Goal: Find specific page/section: Find specific page/section

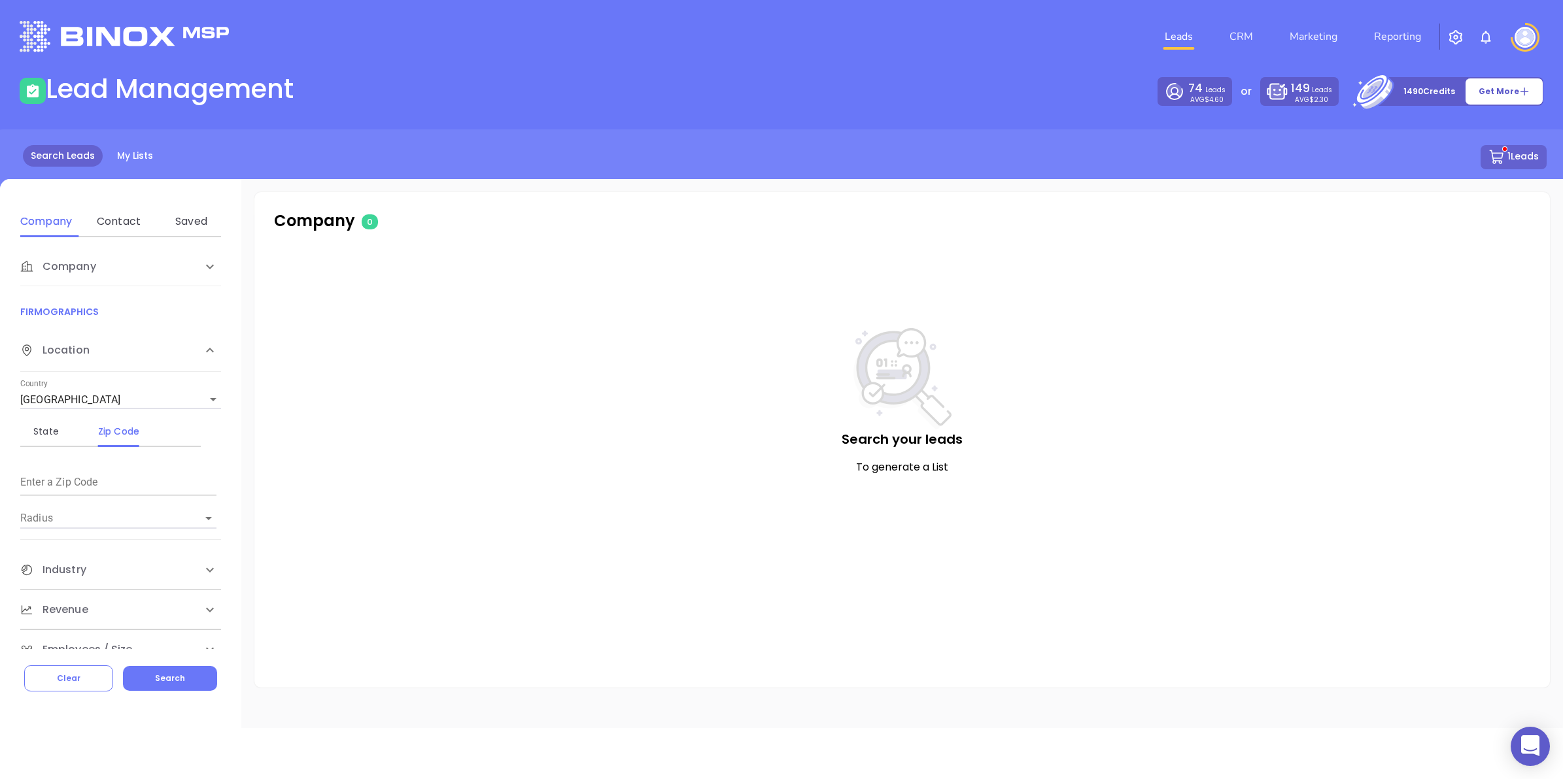
click at [1520, 152] on button "1 Leads" at bounding box center [1513, 157] width 66 height 24
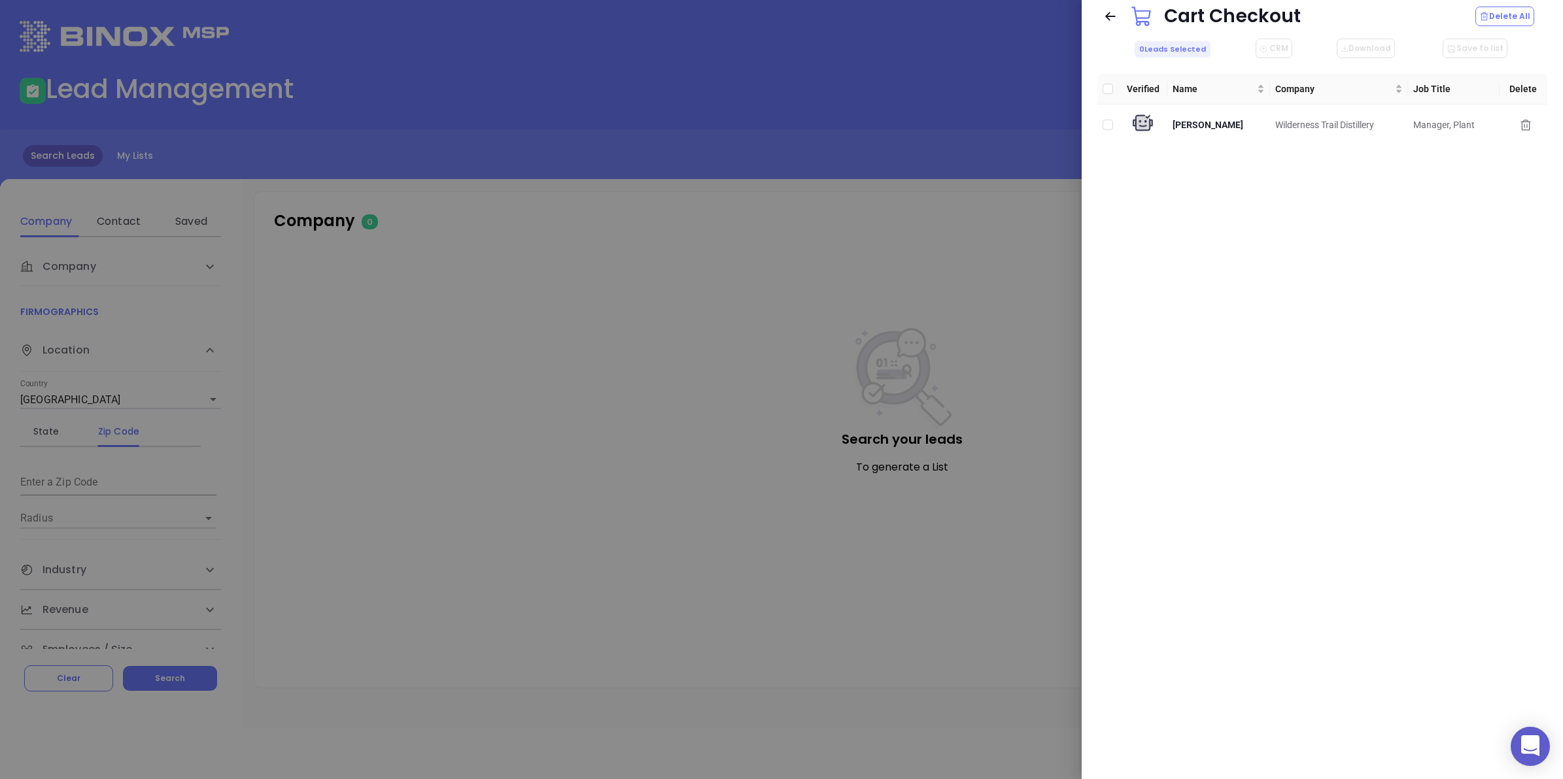
click at [841, 214] on div at bounding box center [781, 389] width 1563 height 779
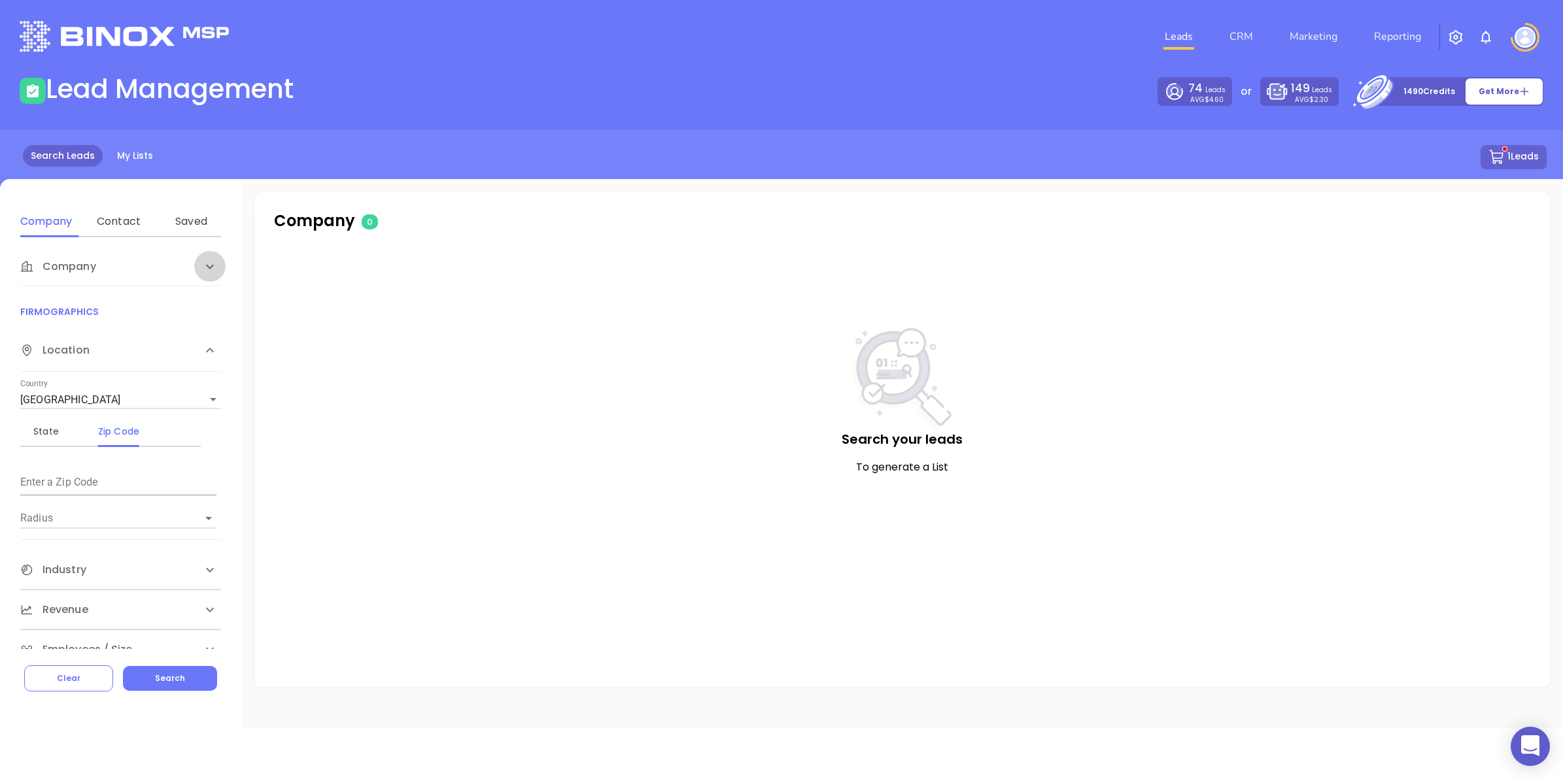
click at [202, 262] on icon at bounding box center [210, 267] width 16 height 16
click at [44, 360] on input "Enter a company name" at bounding box center [118, 365] width 196 height 21
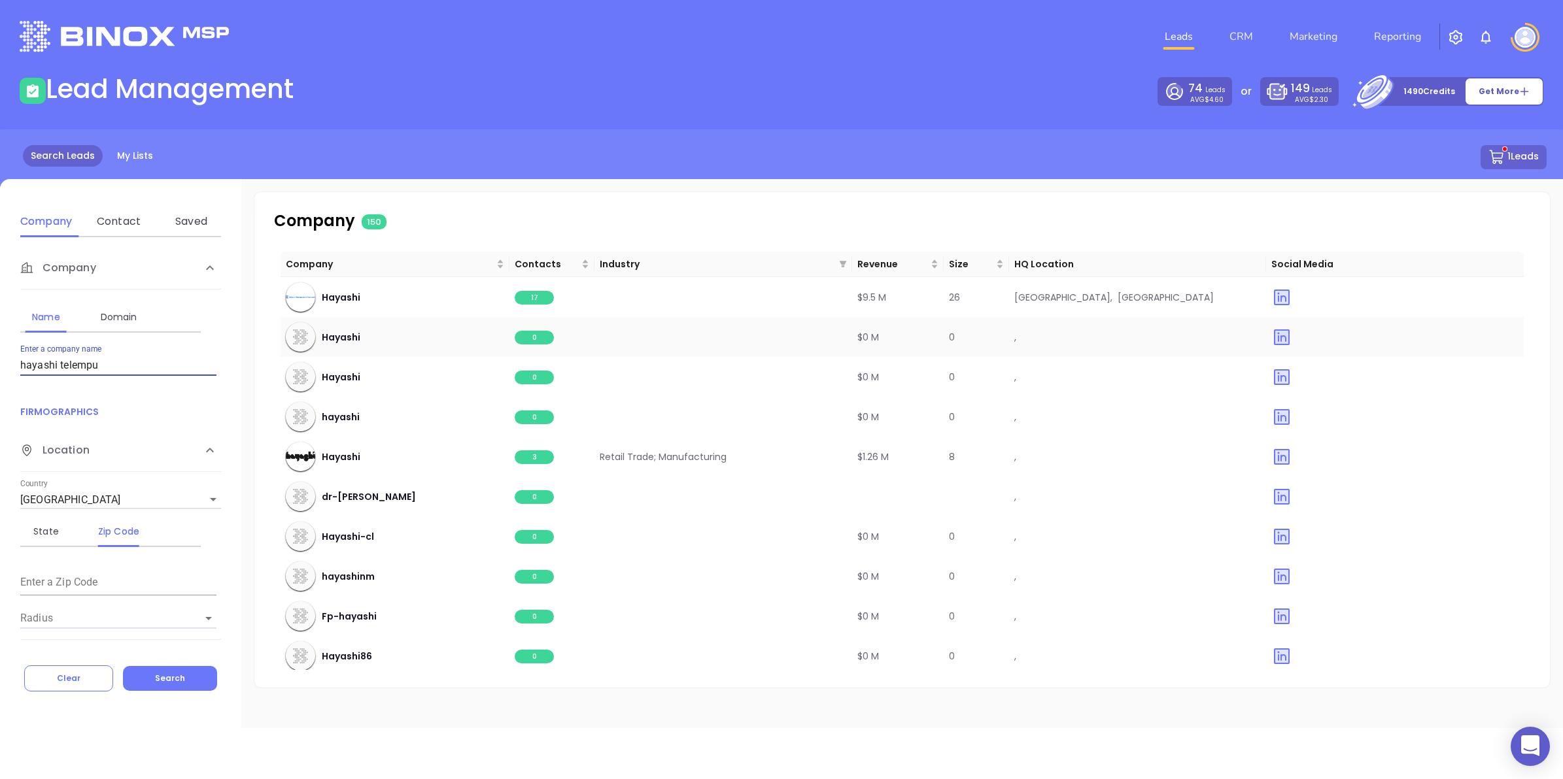
type input "hayashi telempu"
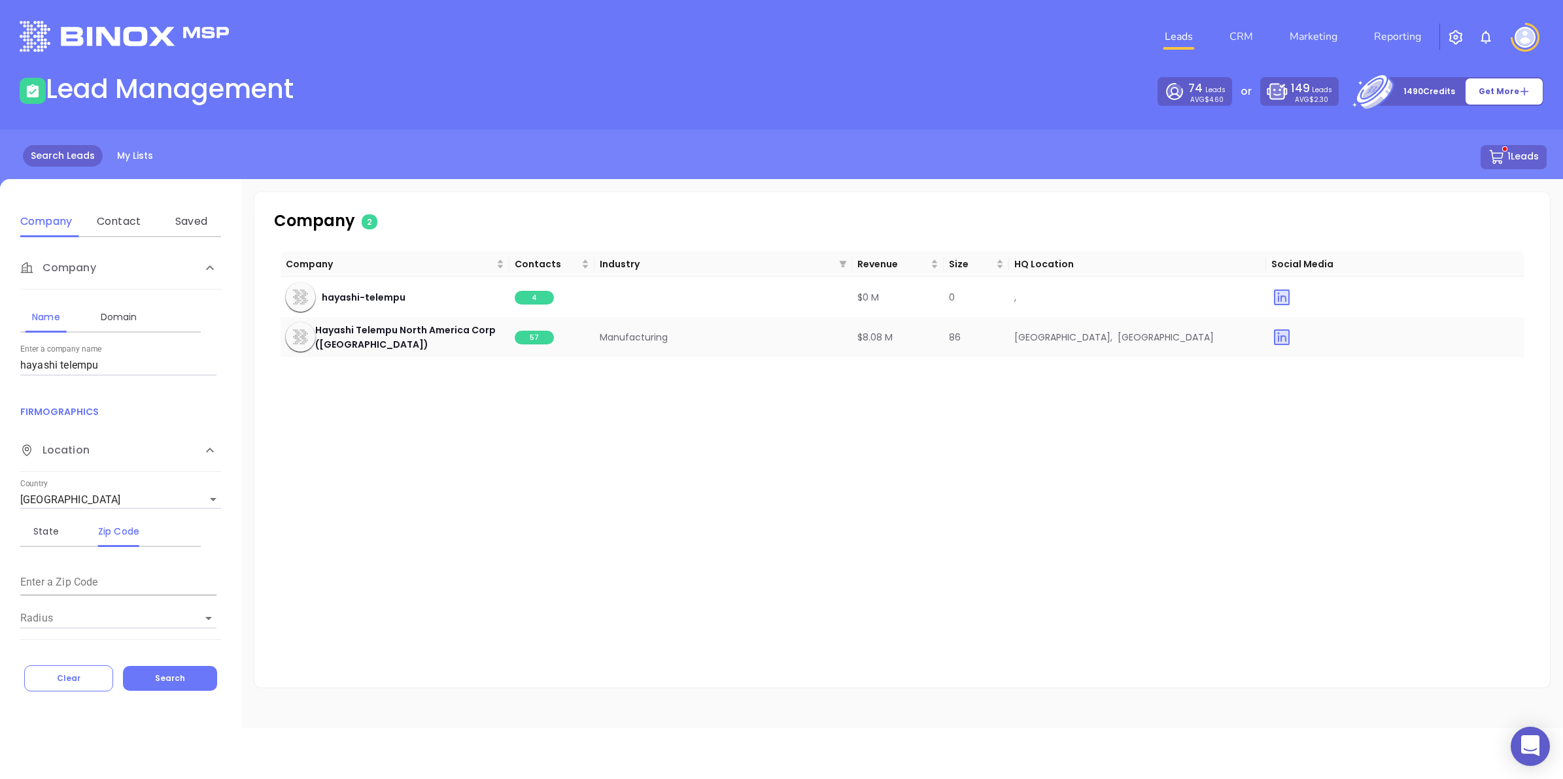
click at [527, 335] on span "57" at bounding box center [534, 338] width 39 height 14
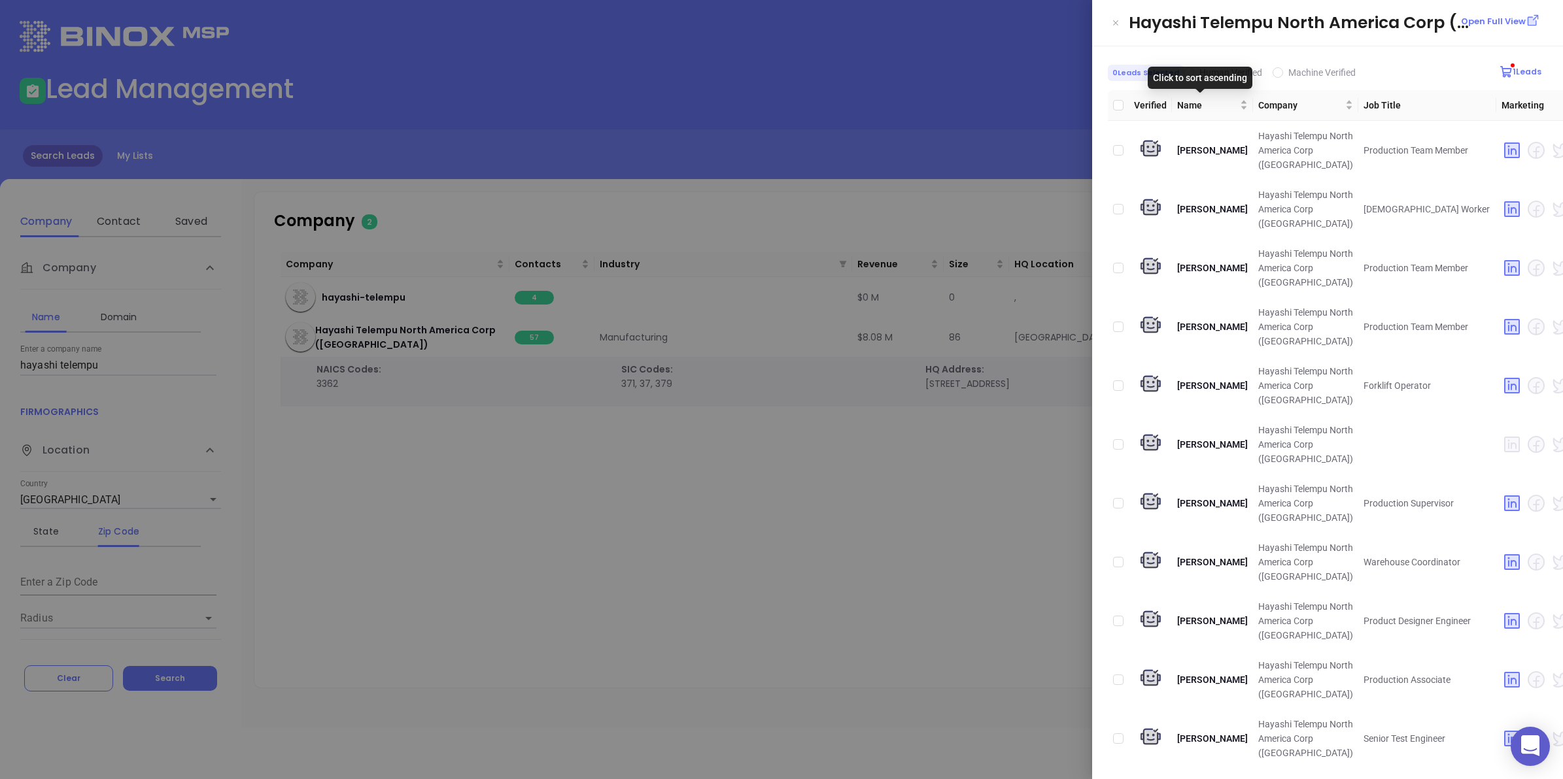
click at [1200, 62] on div "0 Leads Selected Human Verified Machine Verified 1 Leads" at bounding box center [1327, 73] width 439 height 22
click at [1199, 67] on span "Human Verified" at bounding box center [1230, 72] width 63 height 10
drag, startPoint x: 1195, startPoint y: 67, endPoint x: 1184, endPoint y: 72, distance: 12.0
click at [1184, 72] on input "Human Verified" at bounding box center [1188, 72] width 10 height 10
checkbox input "true"
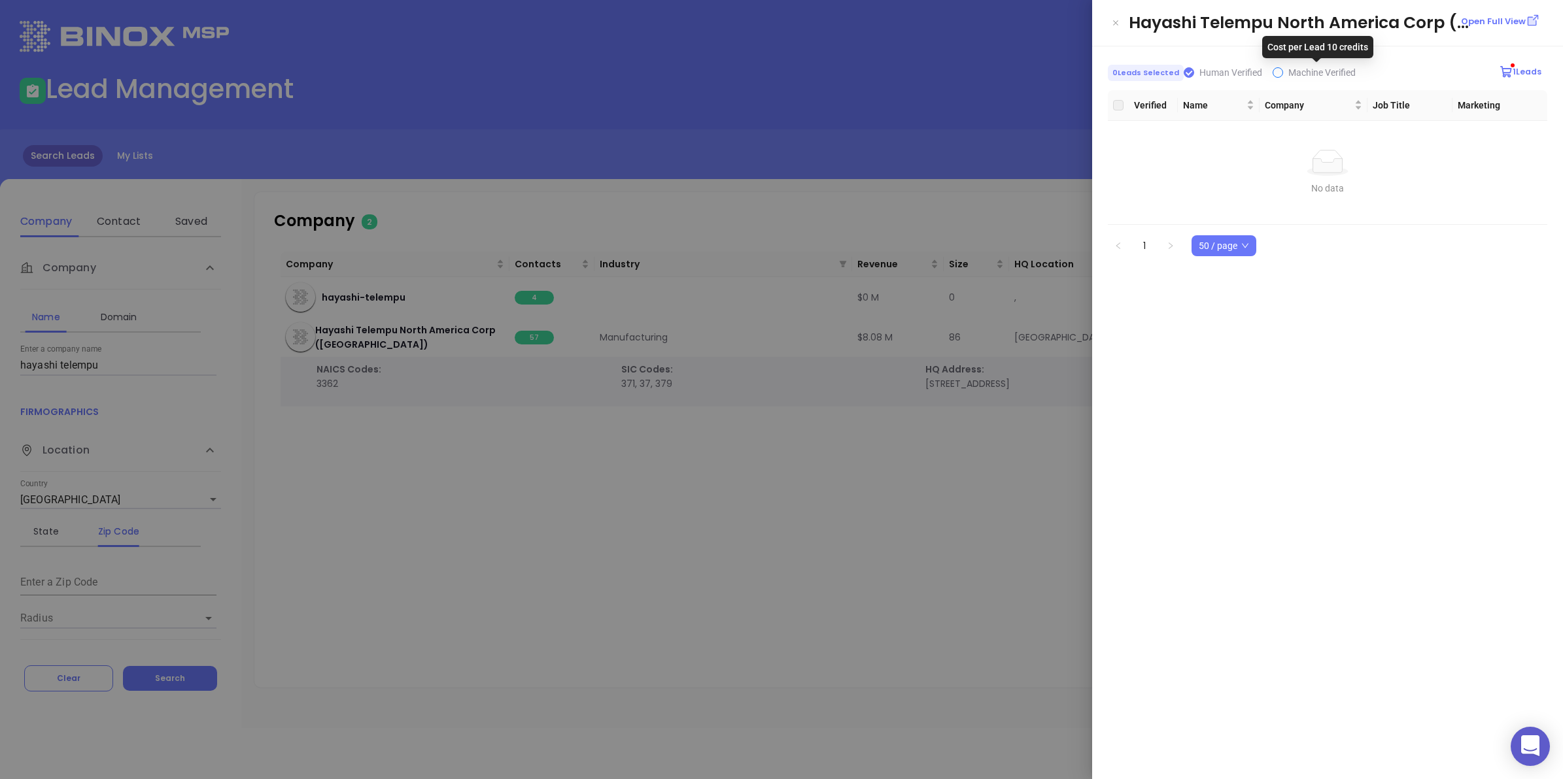
click at [1288, 74] on span "Machine Verified" at bounding box center [1321, 72] width 67 height 10
click at [1283, 74] on input "Machine Verified" at bounding box center [1277, 72] width 10 height 10
checkbox input "true"
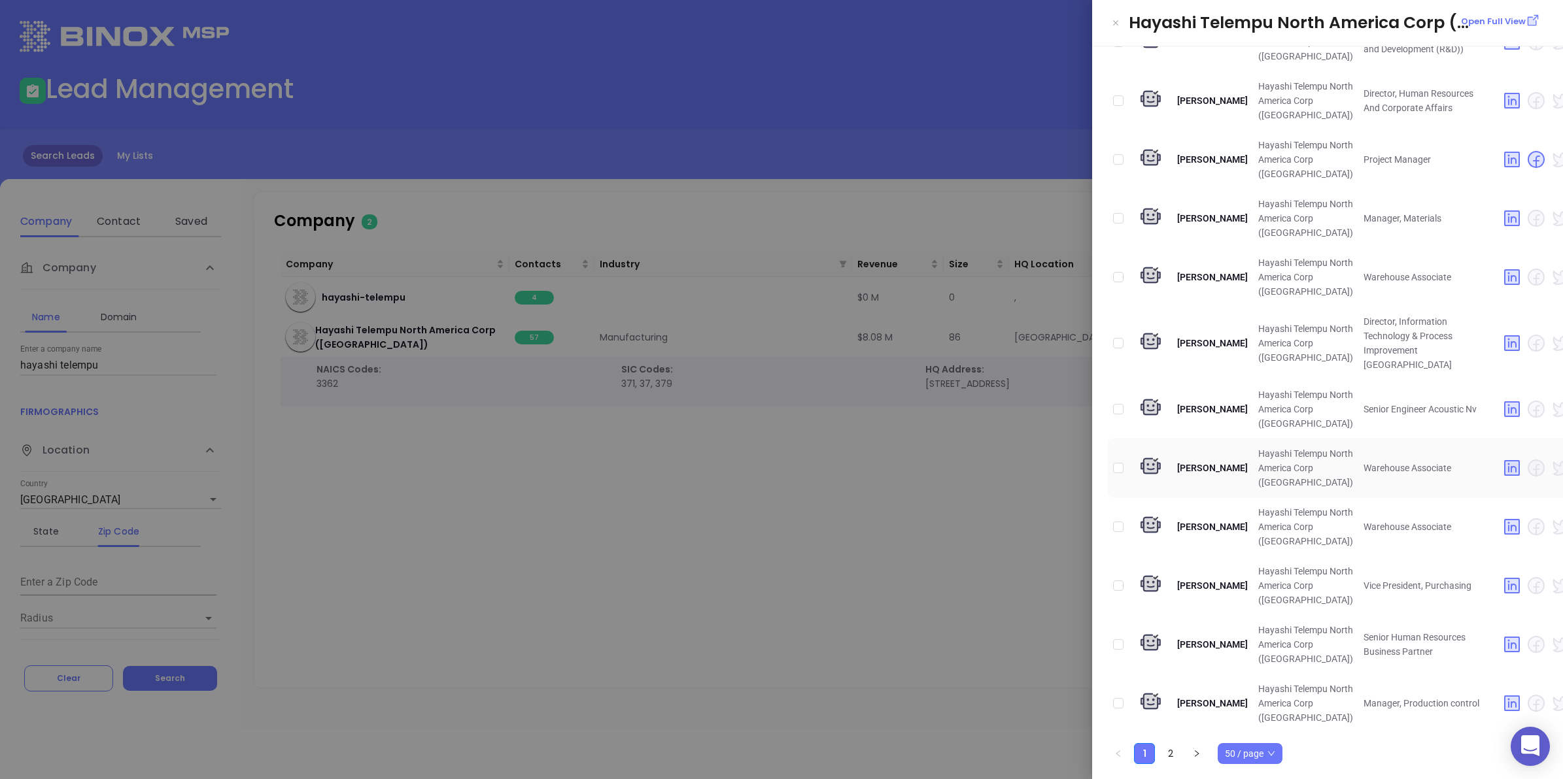
scroll to position [3779, 0]
click at [1162, 744] on link "2" at bounding box center [1171, 754] width 20 height 20
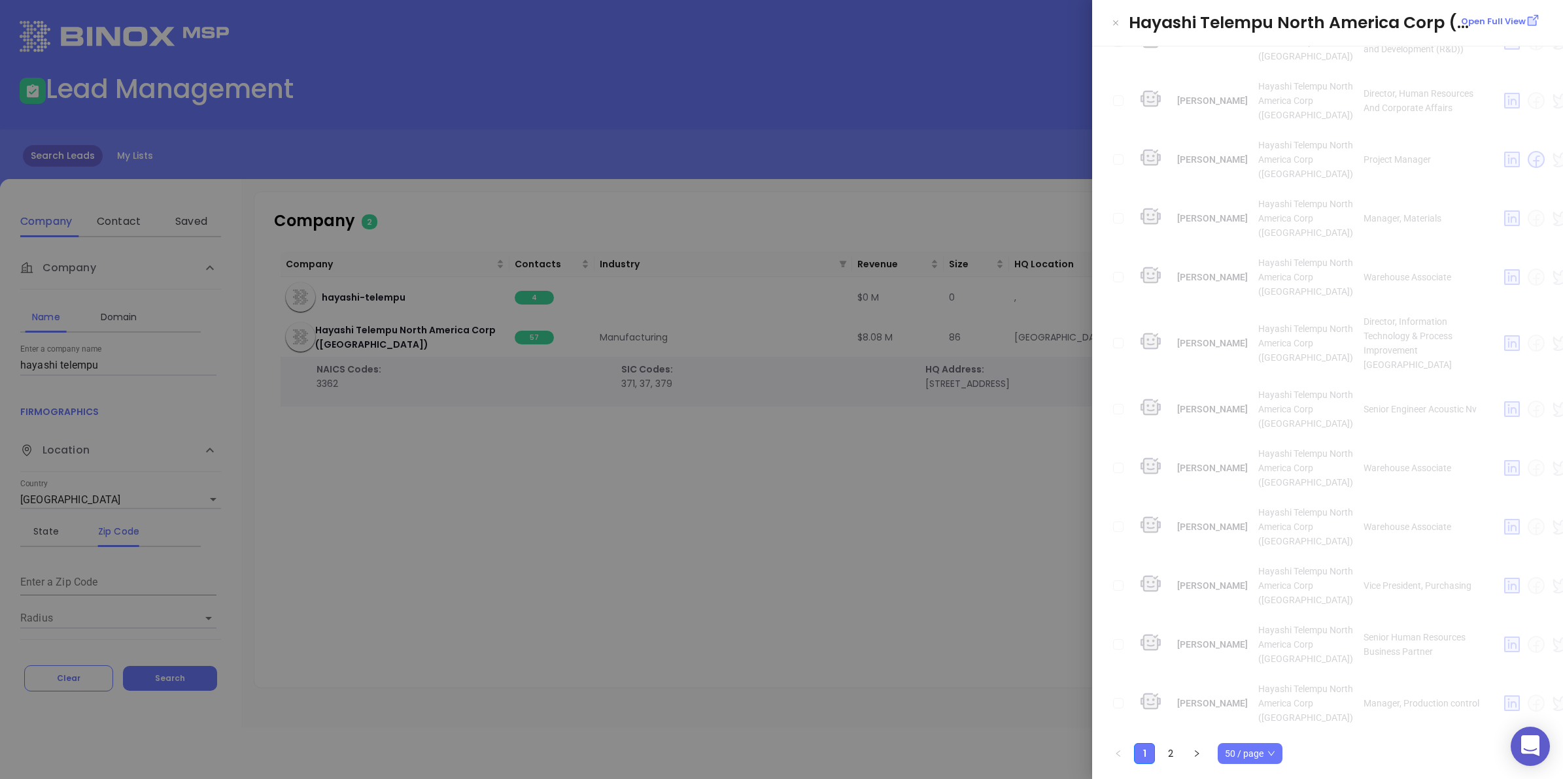
scroll to position [0, 0]
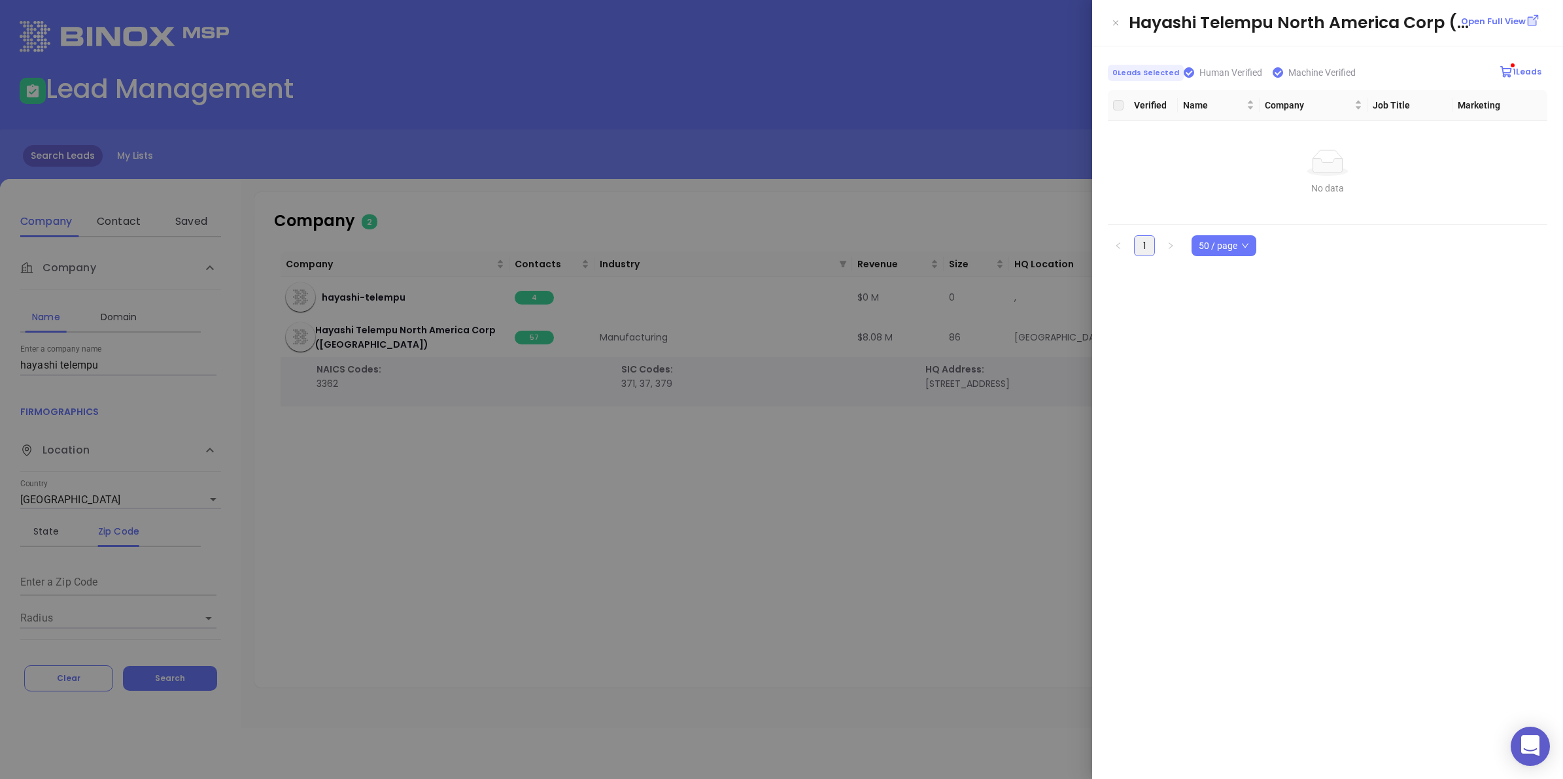
click at [1143, 246] on link "1" at bounding box center [1144, 246] width 20 height 20
click at [1185, 74] on div "Click to sort ascending" at bounding box center [1218, 78] width 105 height 22
click at [1187, 69] on input "Human Verified" at bounding box center [1188, 72] width 10 height 10
checkbox input "false"
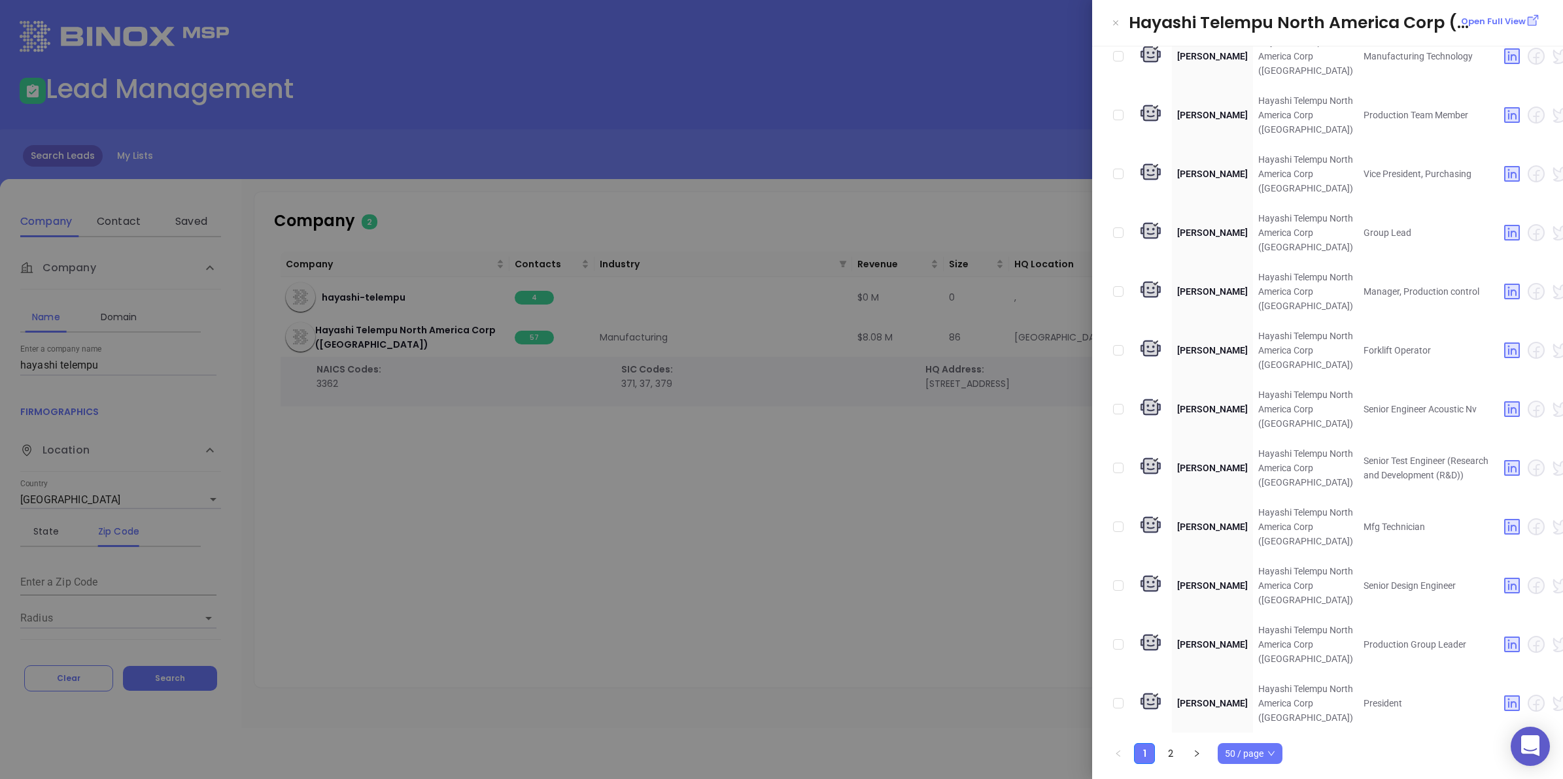
scroll to position [3779, 0]
click at [1172, 744] on link "2" at bounding box center [1171, 754] width 20 height 20
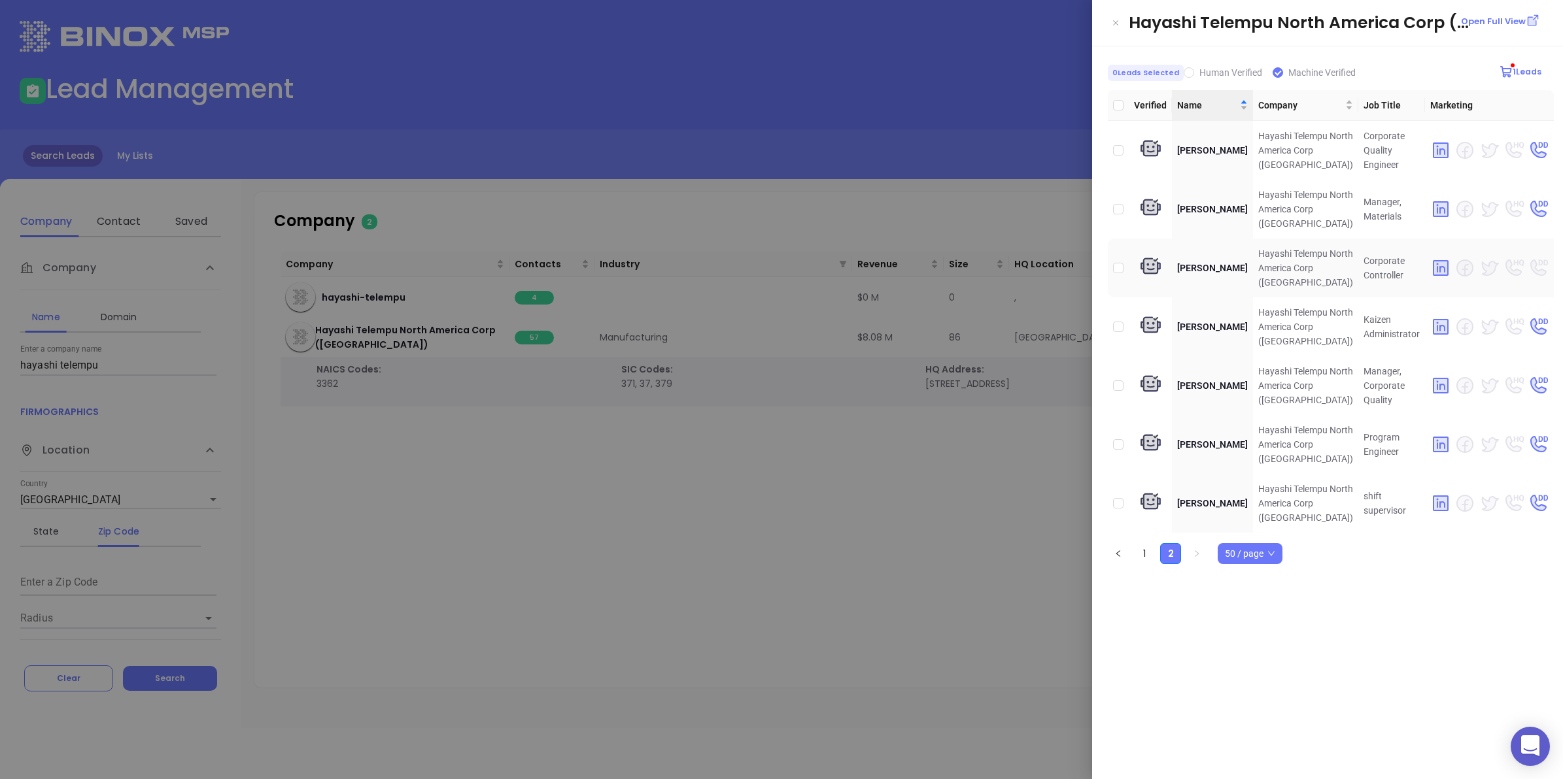
scroll to position [0, 0]
click at [1149, 547] on link "1" at bounding box center [1144, 554] width 20 height 20
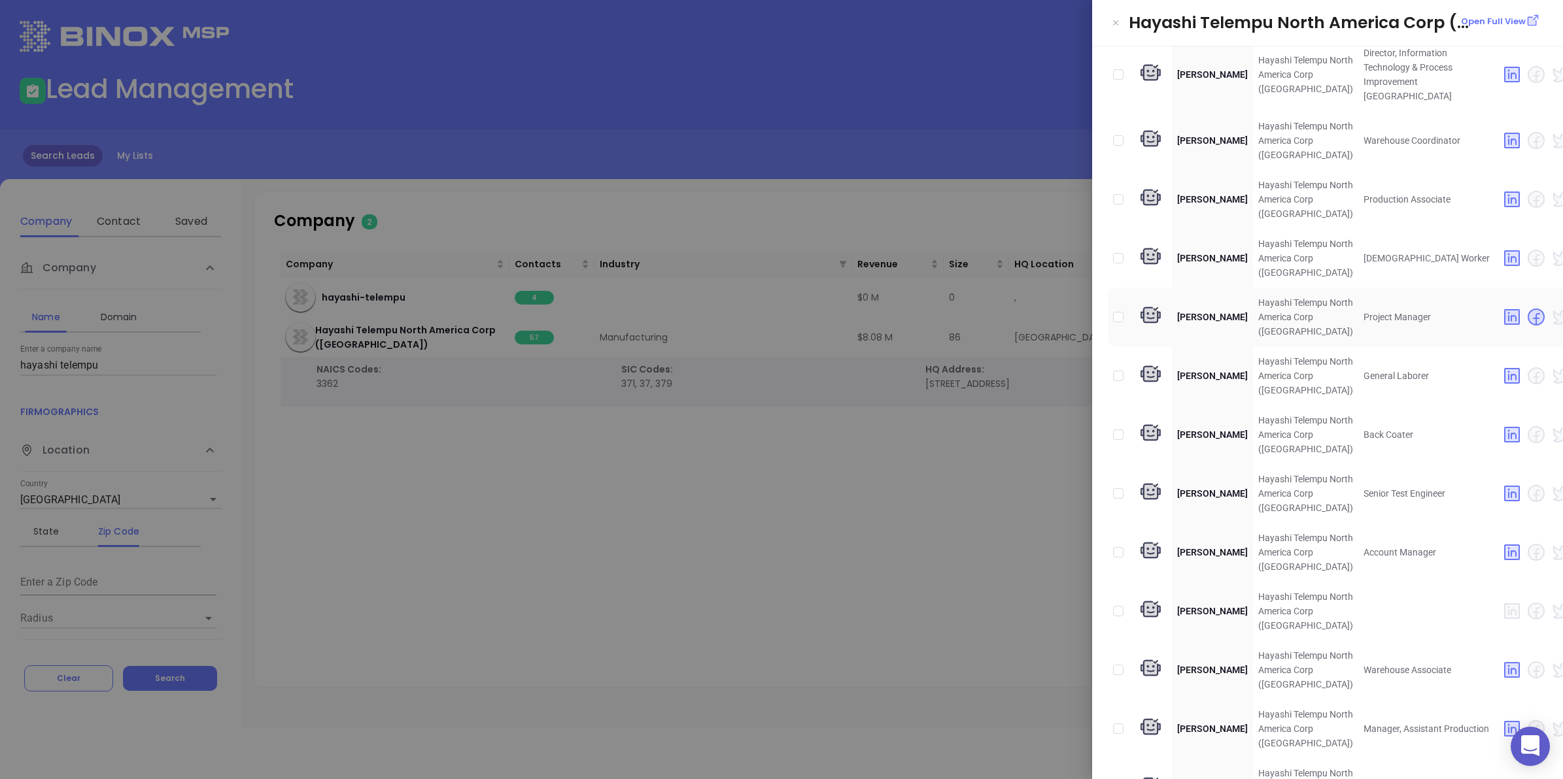
scroll to position [409, 0]
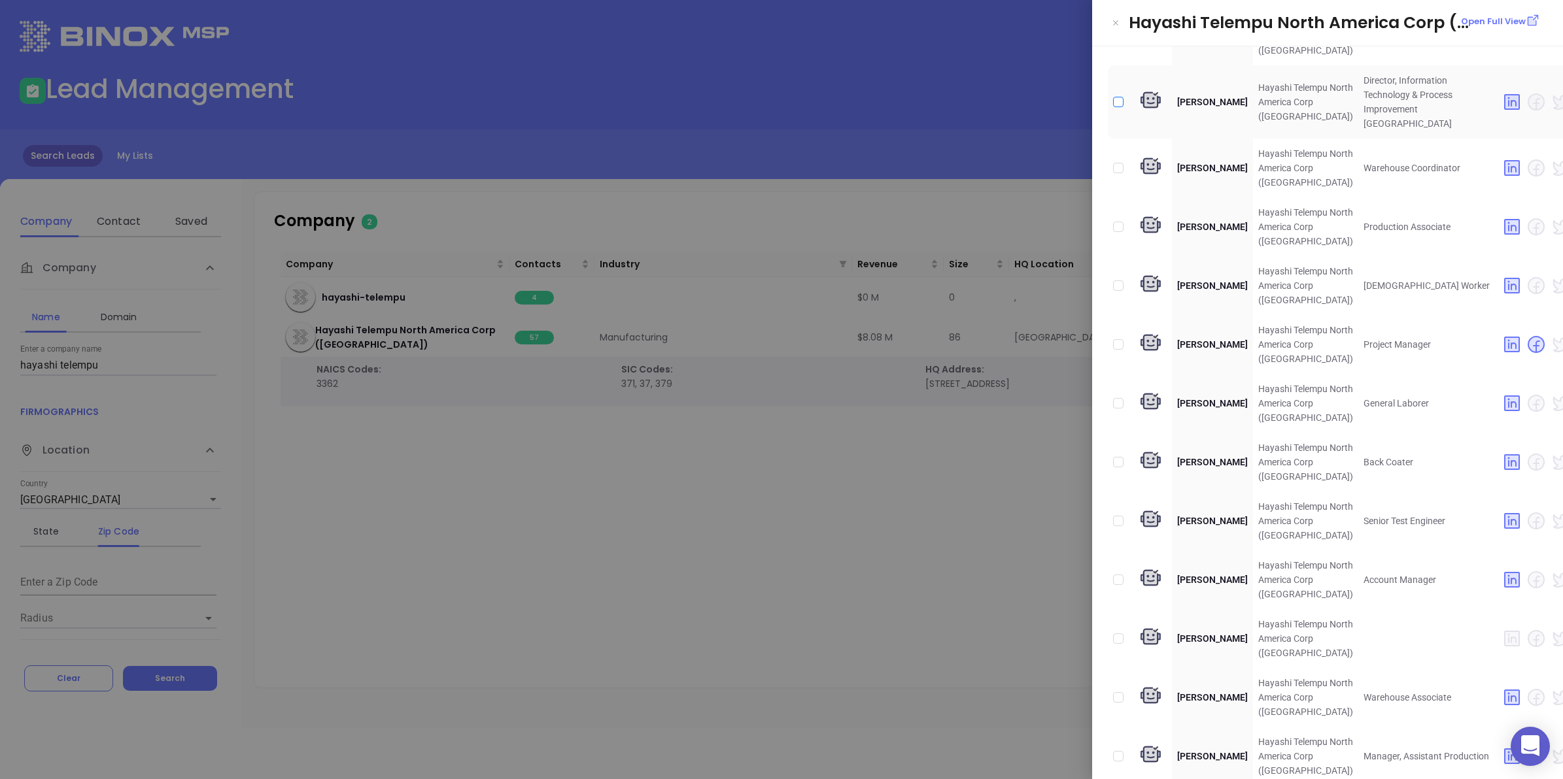
click at [1122, 107] on input "checkbox" at bounding box center [1118, 102] width 10 height 10
checkbox input "true"
click at [749, 507] on div at bounding box center [781, 389] width 1563 height 779
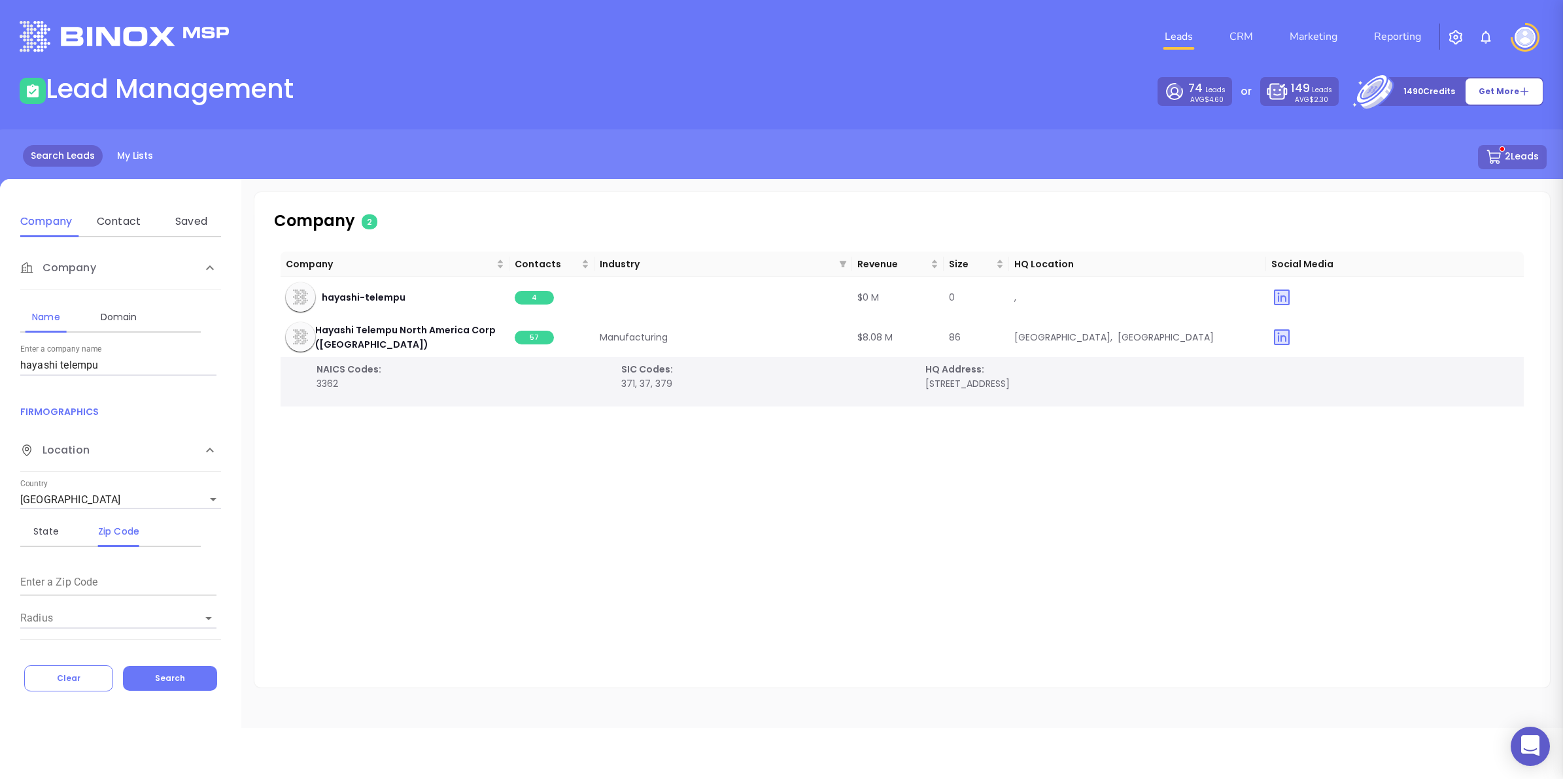
scroll to position [0, 0]
click at [78, 348] on label "Enter a company name" at bounding box center [61, 350] width 82 height 8
click at [78, 355] on input "hayashi telempu" at bounding box center [118, 365] width 196 height 21
click at [79, 360] on input "hayashi telempu" at bounding box center [118, 365] width 196 height 21
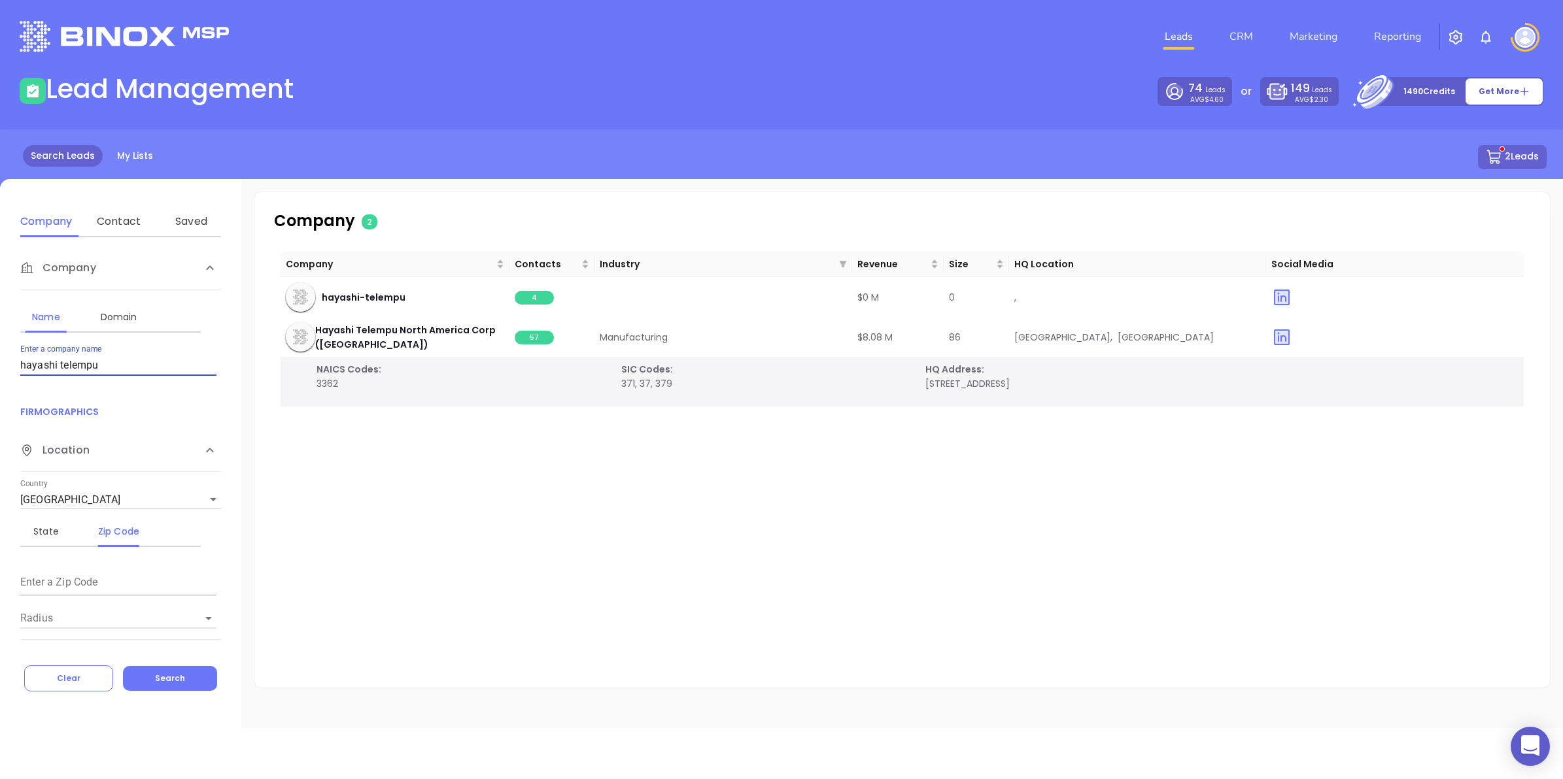
click at [79, 360] on input "hayashi telempu" at bounding box center [118, 365] width 196 height 21
type input "elastometall"
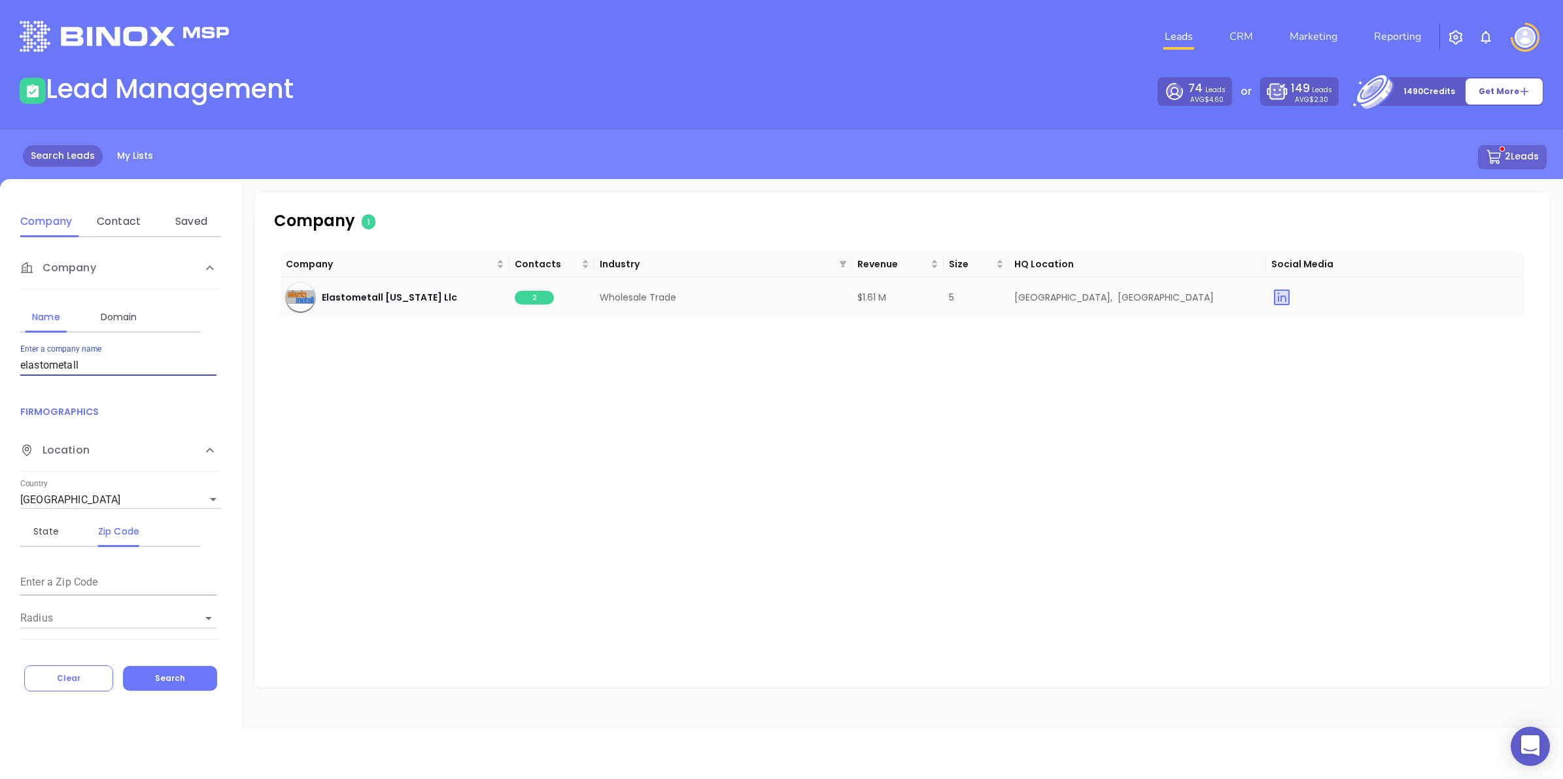
click at [537, 294] on span "2" at bounding box center [534, 298] width 39 height 14
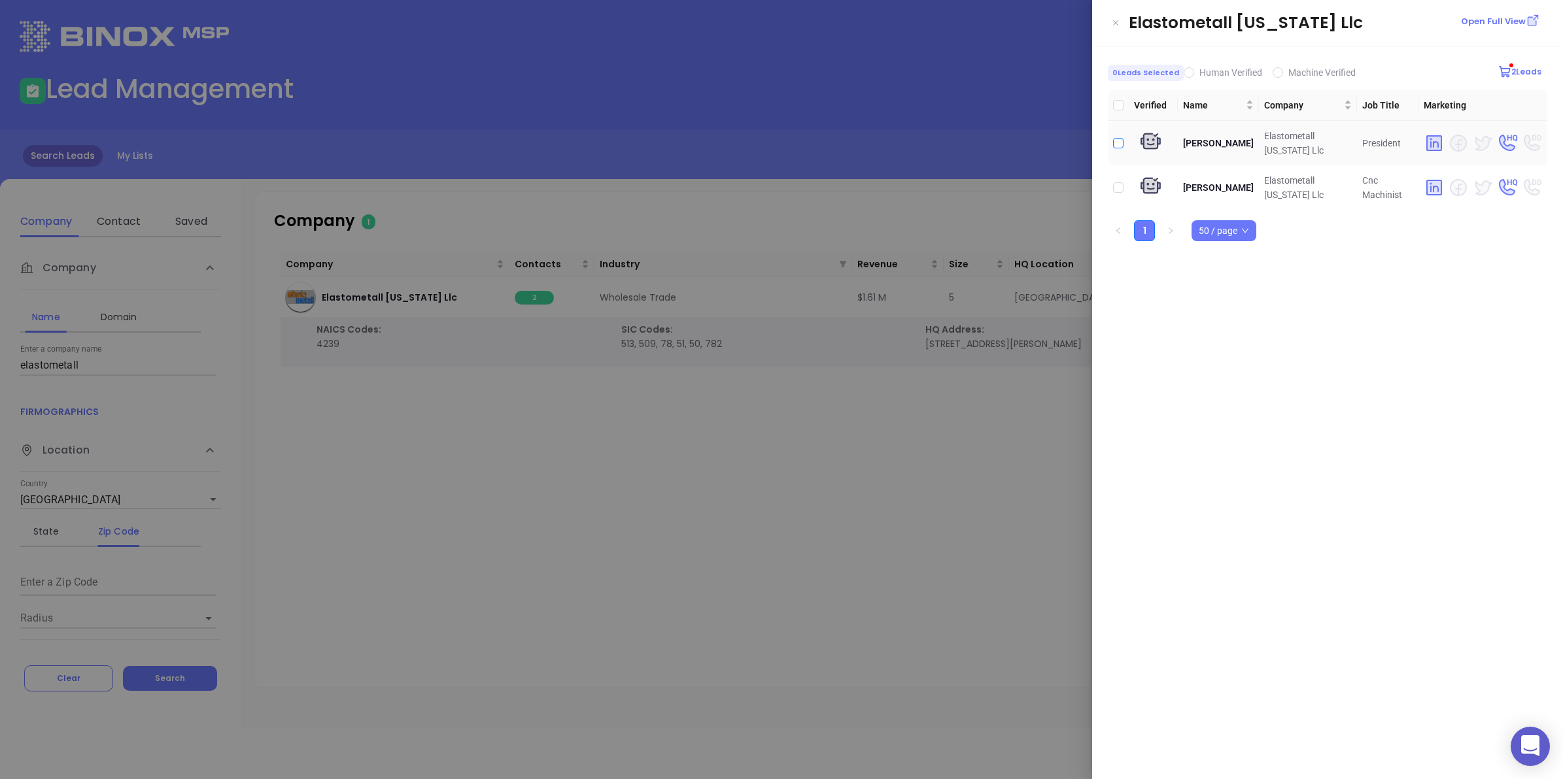
click at [1119, 141] on input "checkbox" at bounding box center [1118, 143] width 10 height 10
checkbox input "true"
click at [914, 472] on div at bounding box center [781, 389] width 1563 height 779
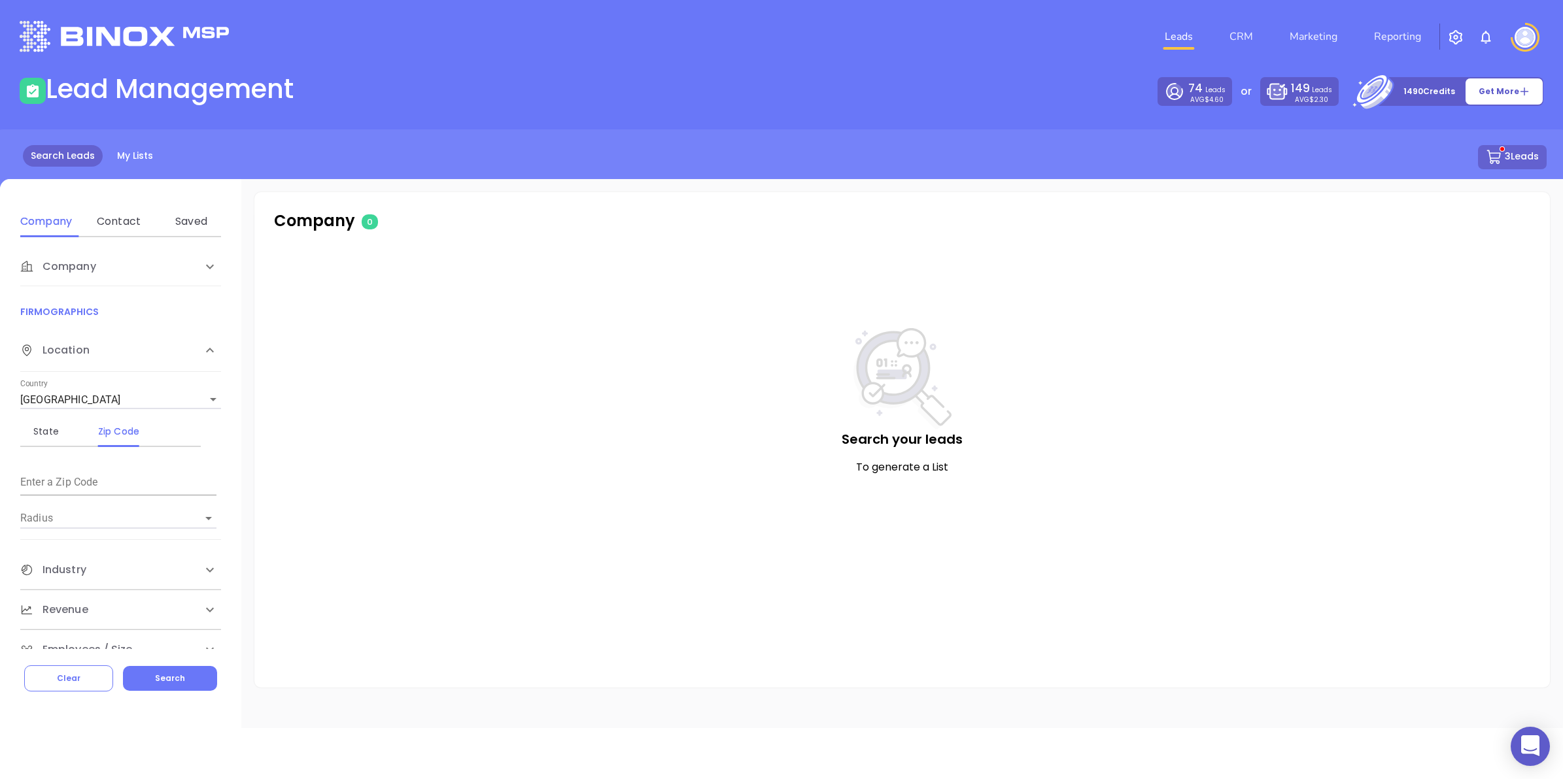
click at [1498, 152] on icon at bounding box center [1493, 157] width 16 height 16
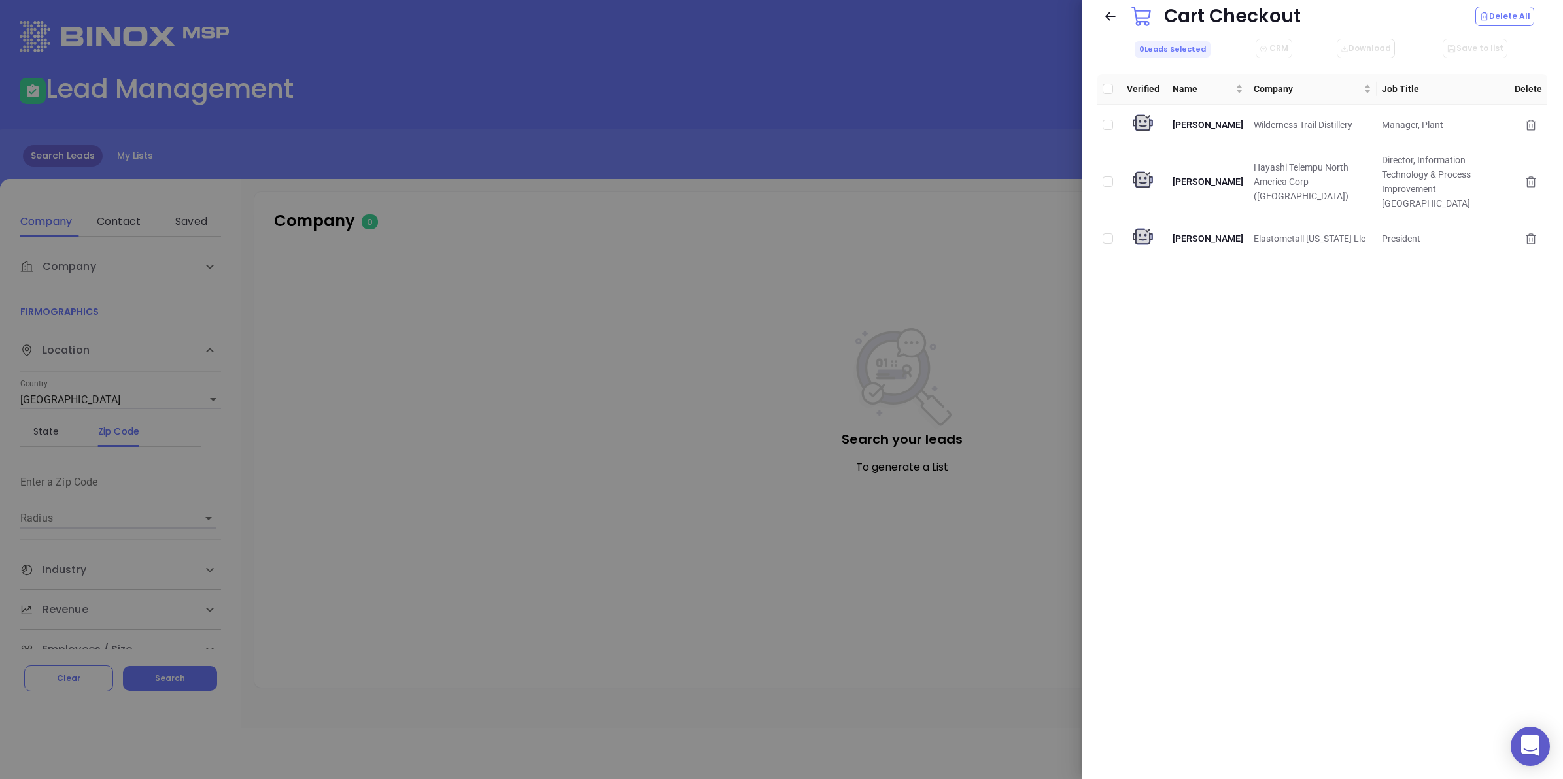
click at [642, 361] on div at bounding box center [781, 389] width 1563 height 779
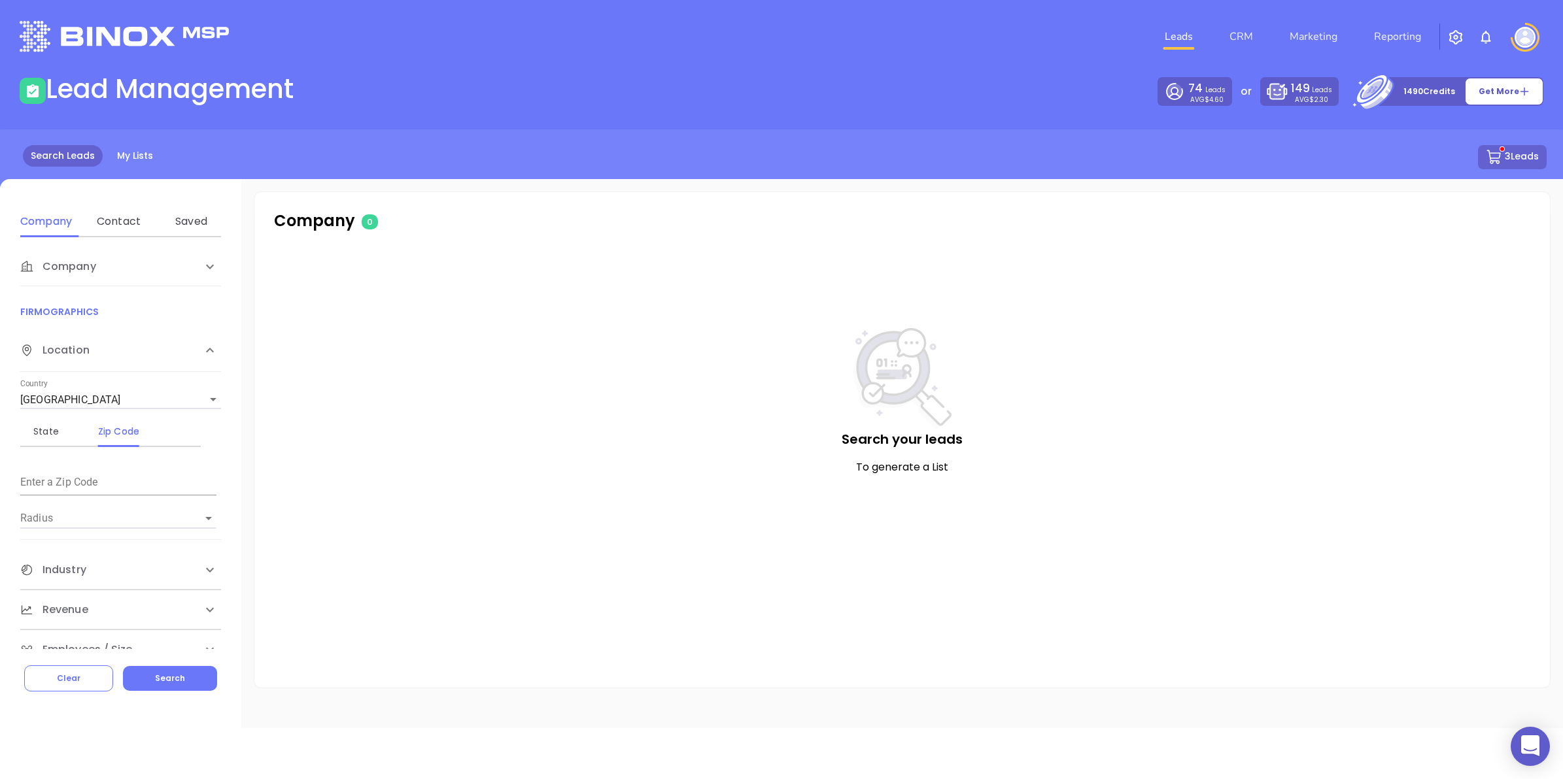
click at [51, 280] on div "Company" at bounding box center [120, 266] width 201 height 39
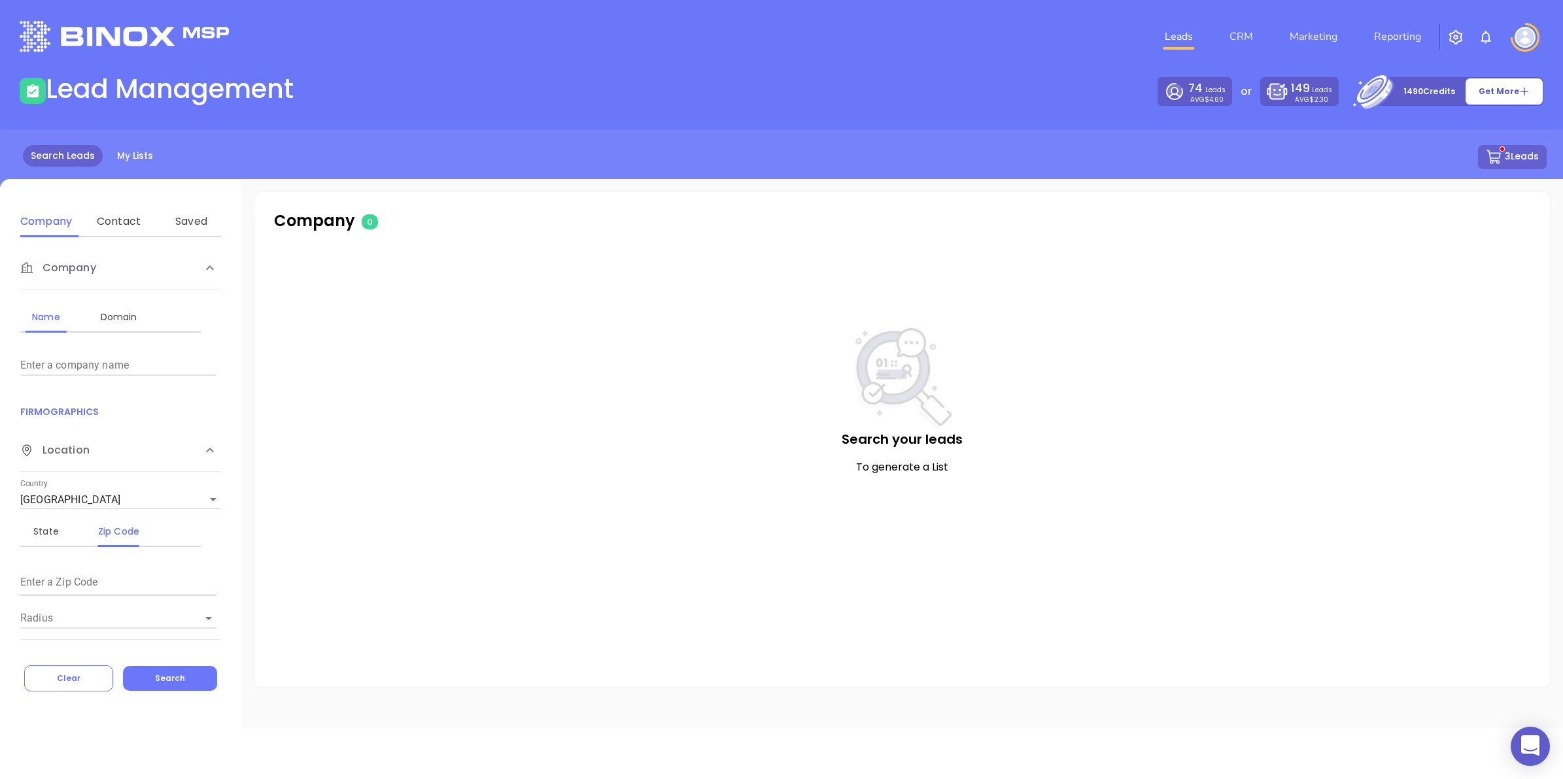
click at [54, 364] on input "Enter a company name" at bounding box center [118, 365] width 196 height 21
type input "D"
type input "IDT Tools"
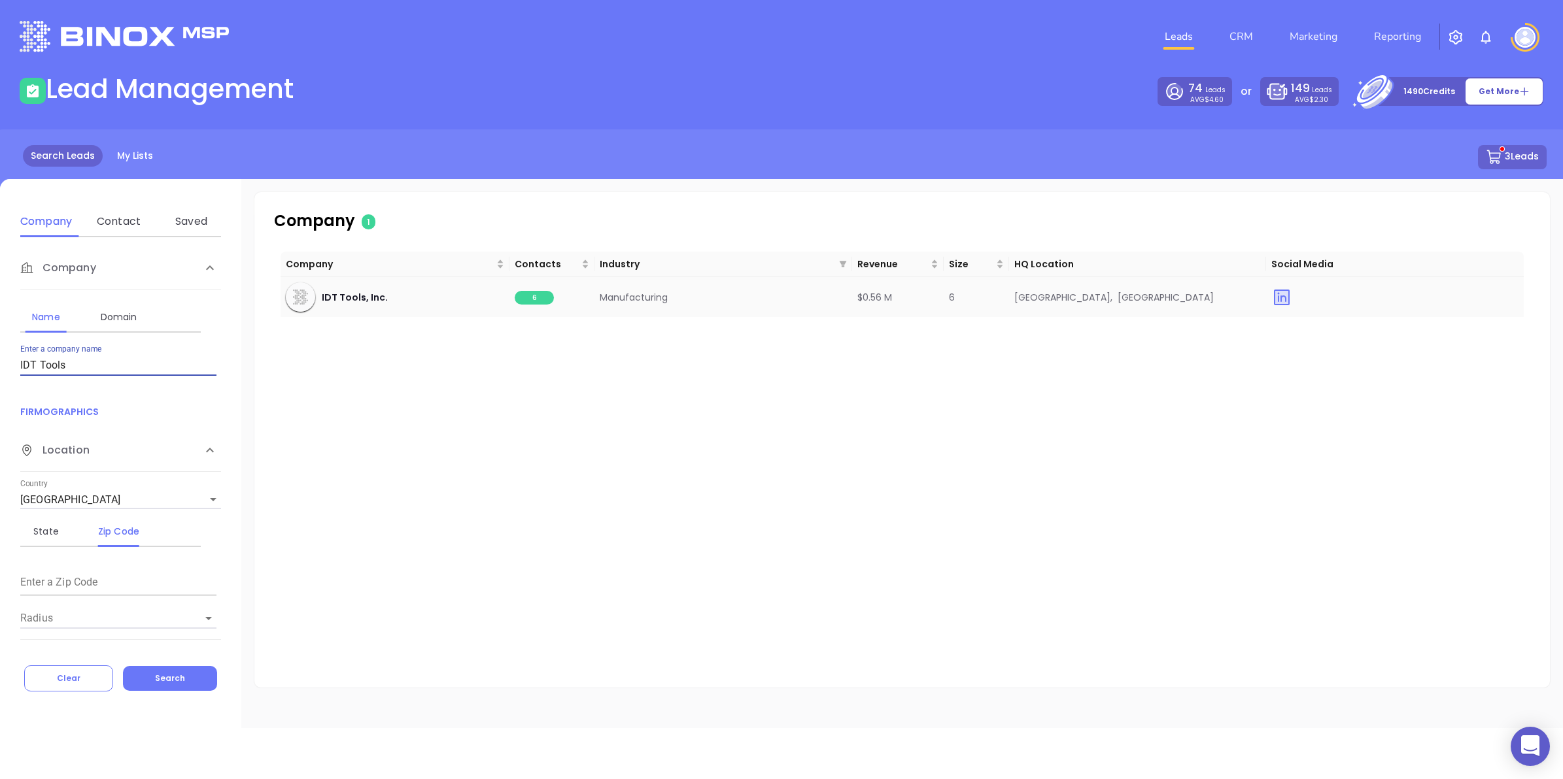
click at [548, 299] on span "6" at bounding box center [534, 298] width 39 height 14
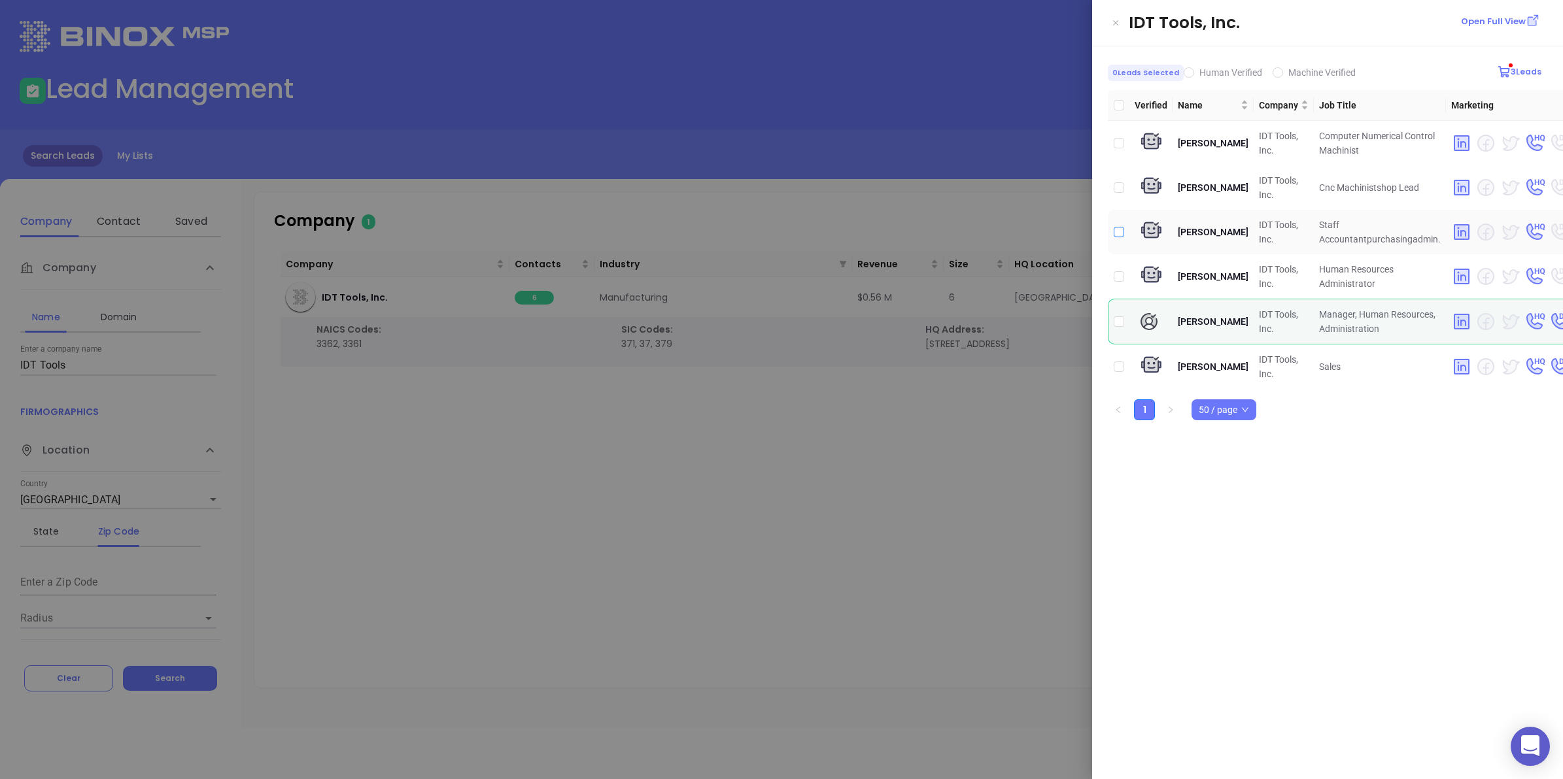
click at [1116, 232] on input "checkbox" at bounding box center [1118, 232] width 10 height 10
checkbox input "true"
click at [865, 484] on div at bounding box center [781, 389] width 1563 height 779
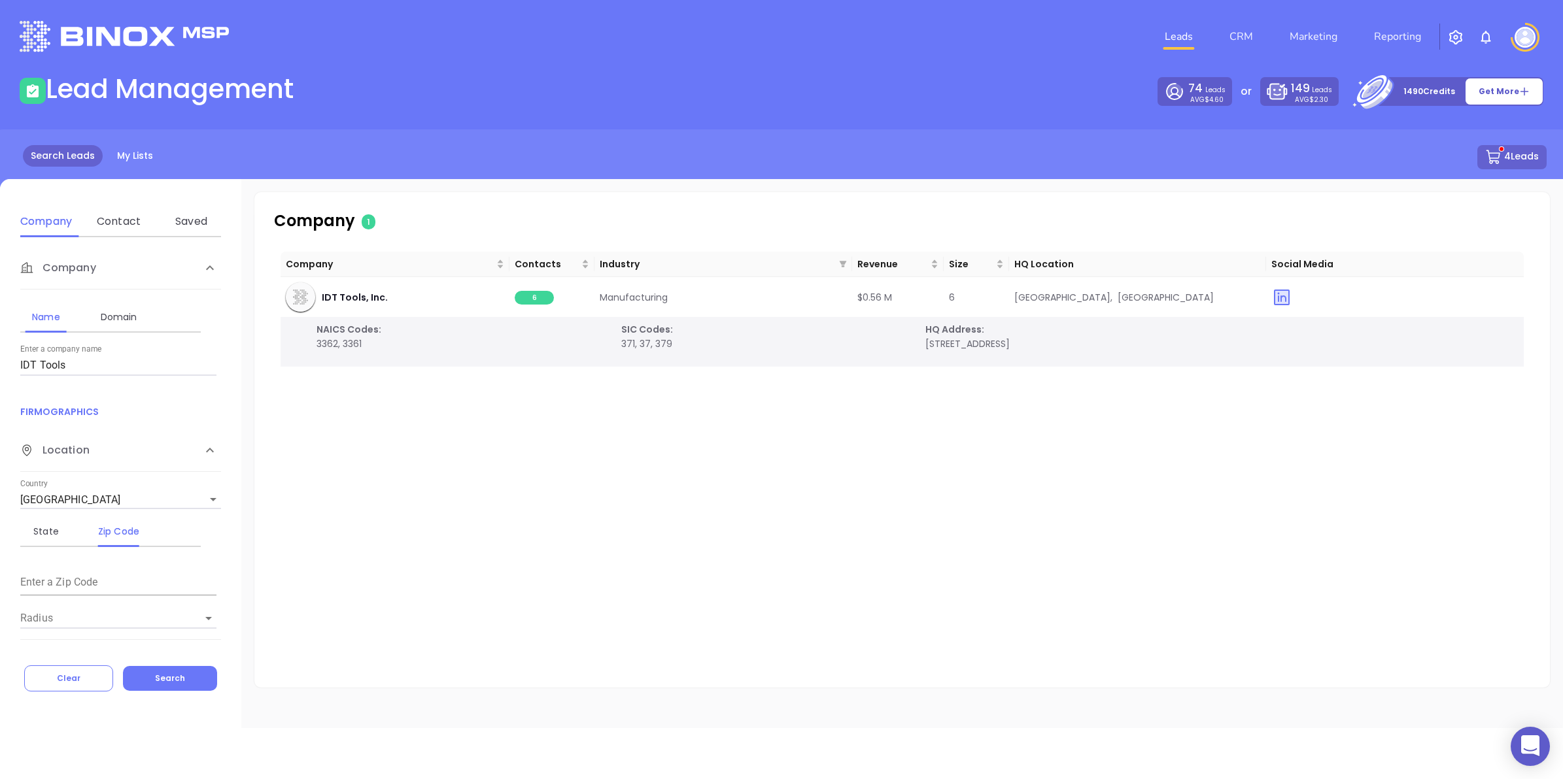
click at [1508, 165] on button "4 Leads" at bounding box center [1511, 157] width 69 height 24
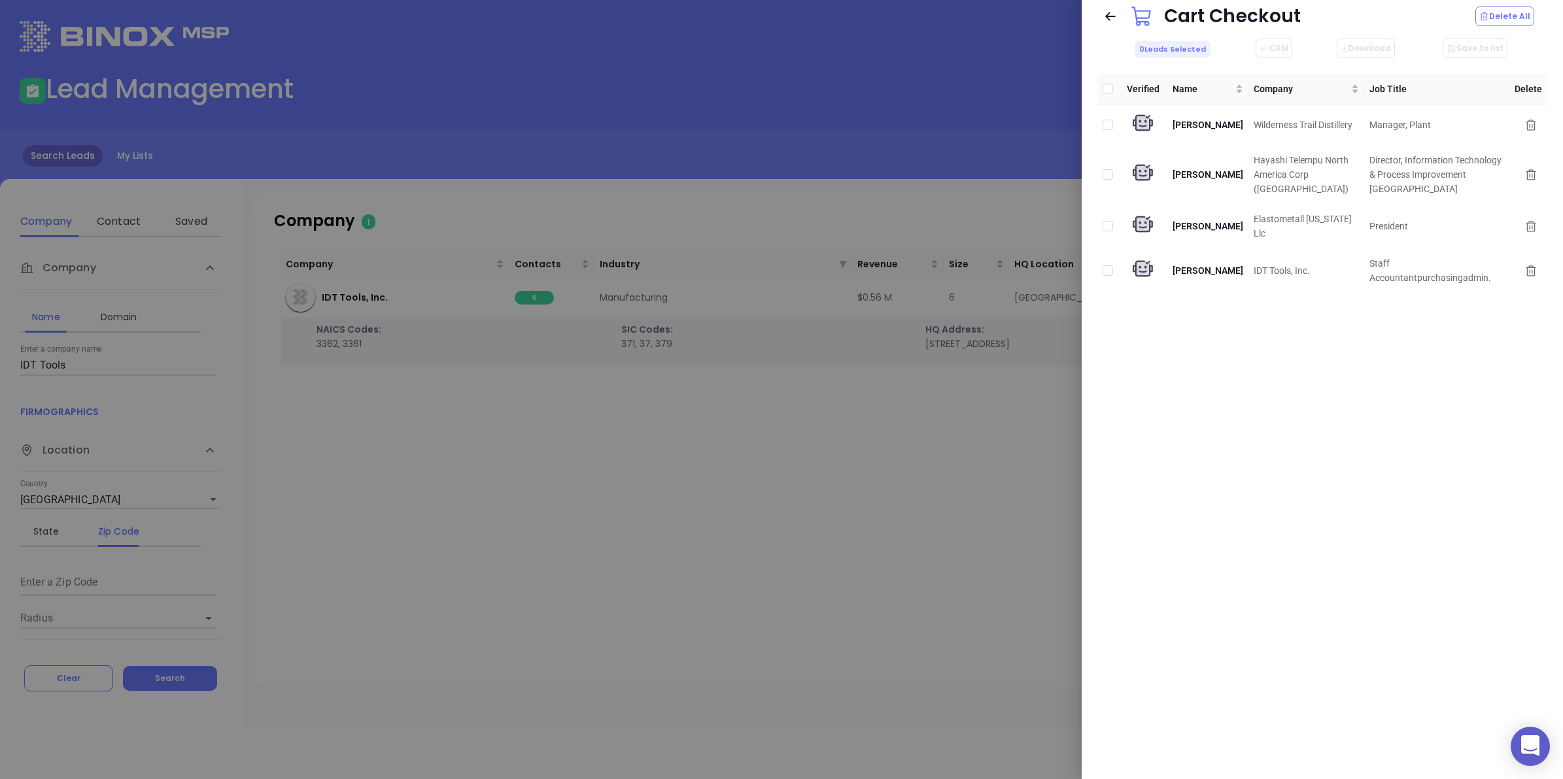
click at [694, 489] on div at bounding box center [781, 389] width 1563 height 779
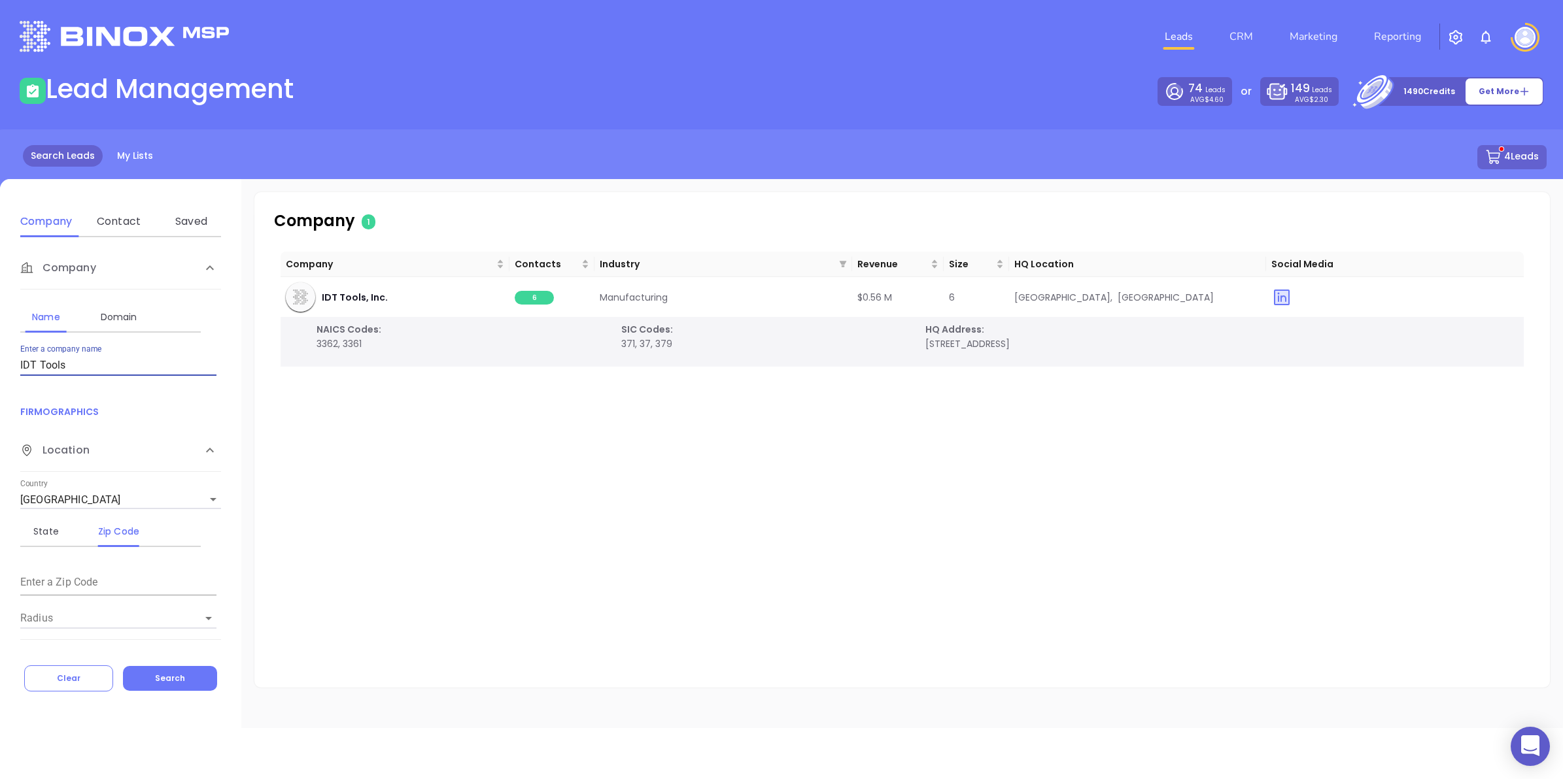
click at [50, 371] on input "IDT Tools" at bounding box center [118, 365] width 196 height 21
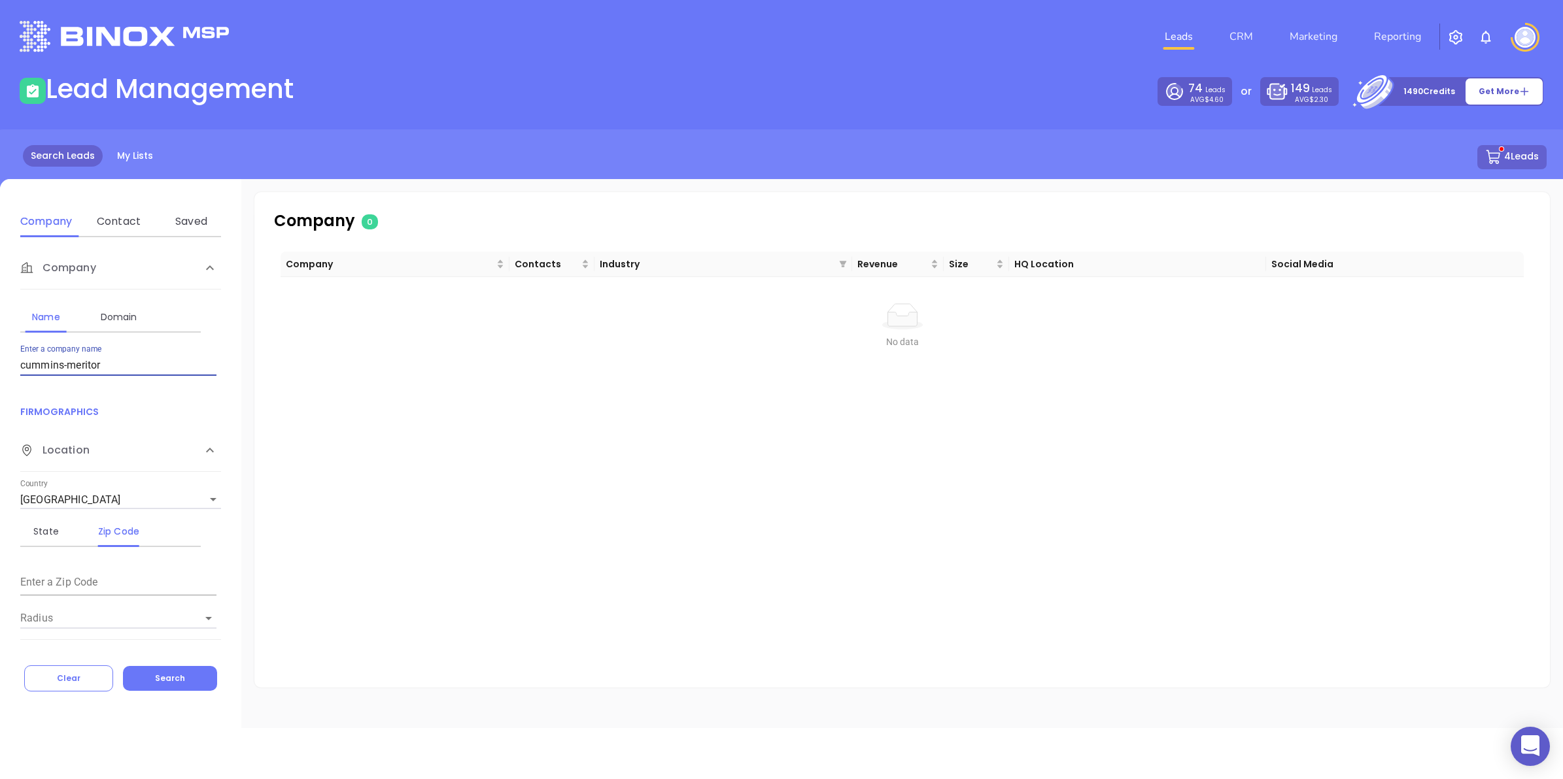
click at [82, 363] on input "cummins-meritor" at bounding box center [118, 365] width 196 height 21
type input "cummins"
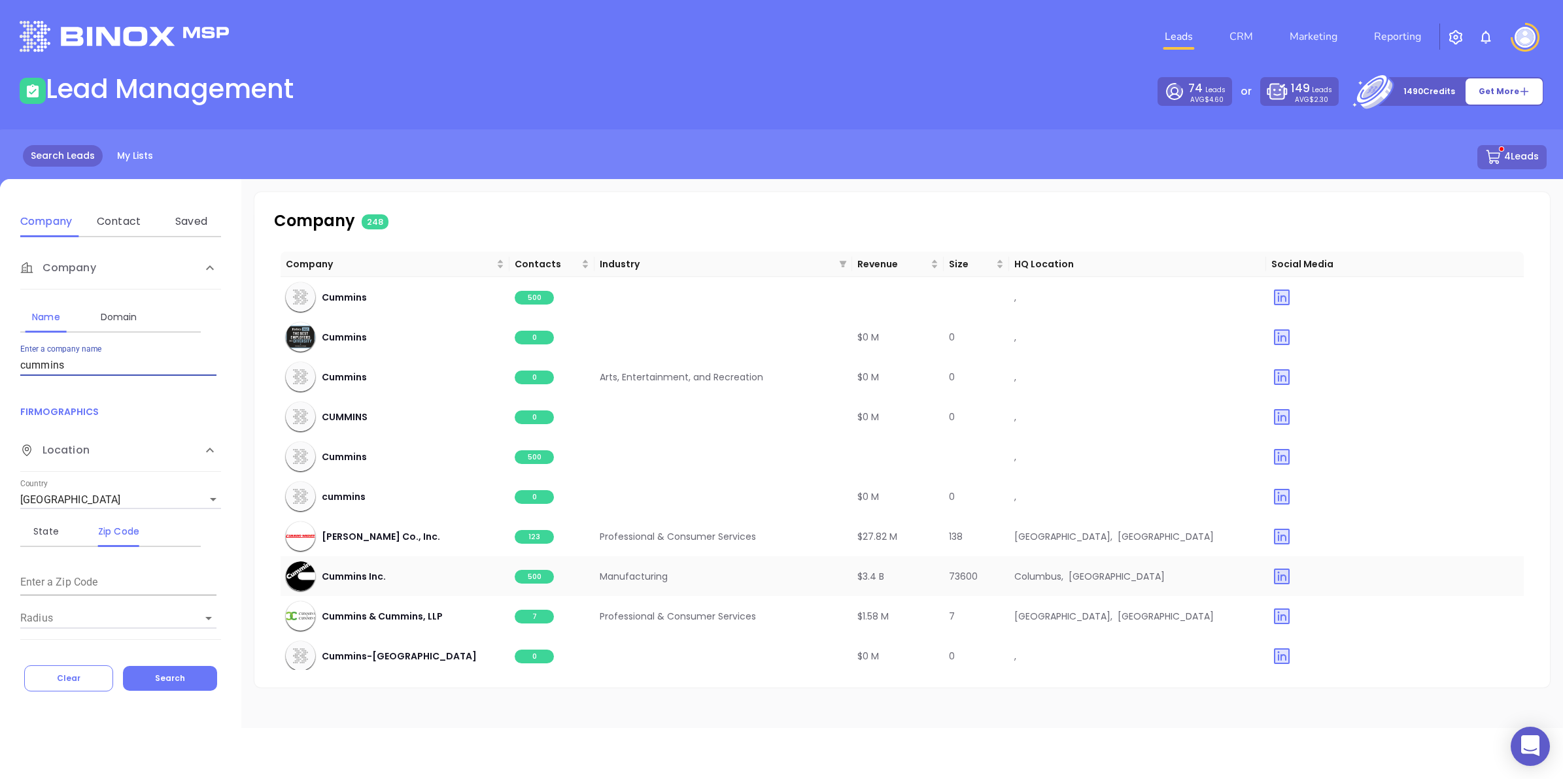
click at [534, 577] on span "500" at bounding box center [534, 577] width 39 height 14
